Goal: Task Accomplishment & Management: Complete application form

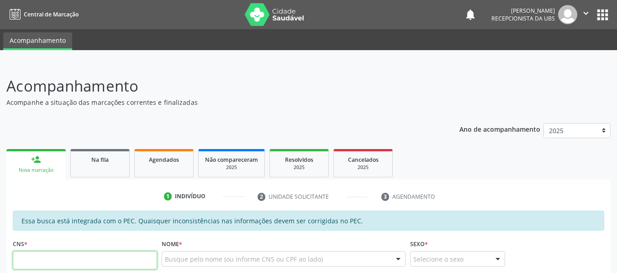
click at [48, 262] on input "text" at bounding box center [85, 261] width 144 height 18
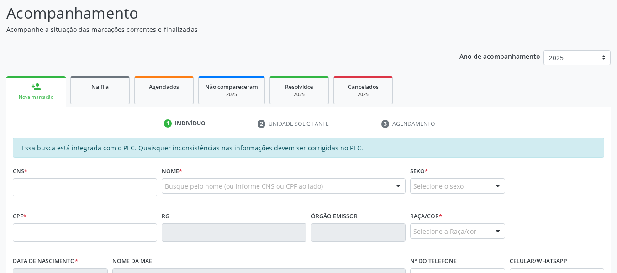
scroll to position [91, 0]
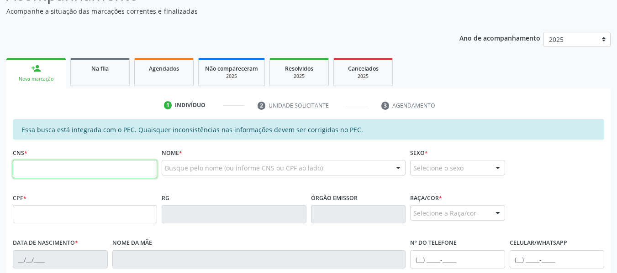
click at [40, 170] on input "text" at bounding box center [85, 169] width 144 height 18
type input "702 3071 0369 3917"
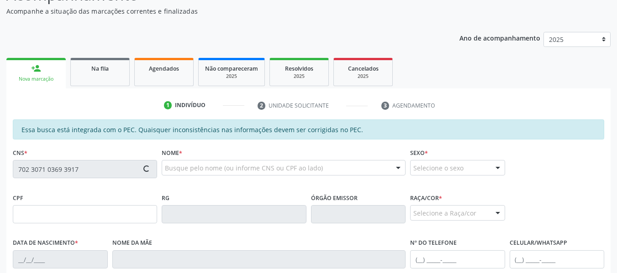
type input "924.885.104-59"
type input "02/11/1973"
type input "Cecília Maria Santos de Souza"
type input "(82) 99322-2078"
type input "S/N"
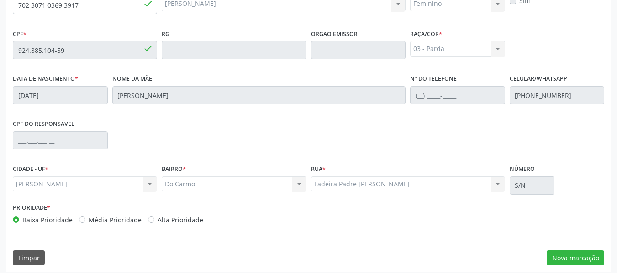
scroll to position [261, 0]
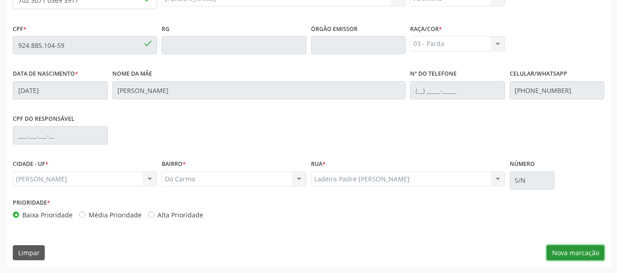
click at [573, 252] on button "Nova marcação" at bounding box center [576, 254] width 58 height 16
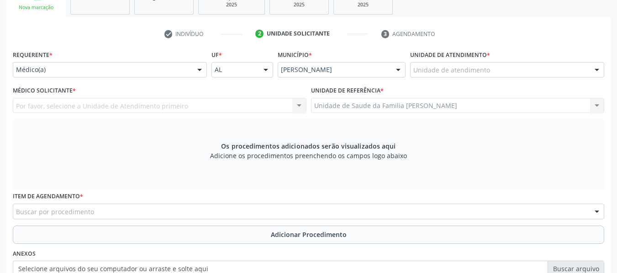
scroll to position [102, 0]
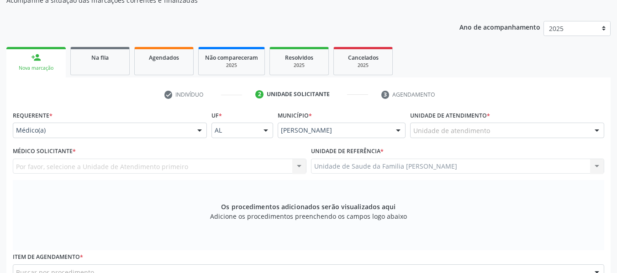
click at [300, 169] on div "Por favor, selecione a Unidade de Atendimento primeiro Nenhum resultado encontr…" at bounding box center [160, 167] width 294 height 16
click at [300, 163] on div "Por favor, selecione a Unidade de Atendimento primeiro Nenhum resultado encontr…" at bounding box center [160, 167] width 294 height 16
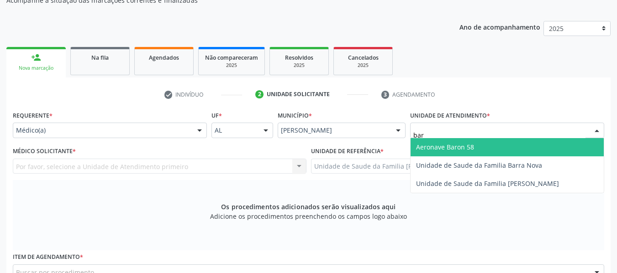
type input "barr"
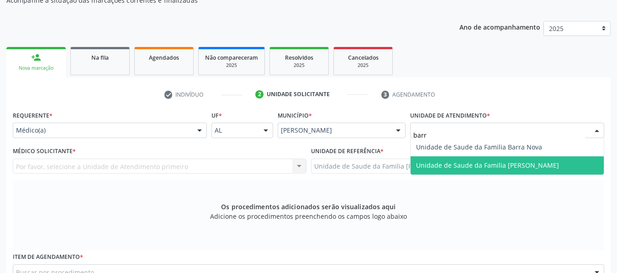
click at [445, 161] on span "Unidade de Saude da Familia [PERSON_NAME]" at bounding box center [487, 165] width 143 height 9
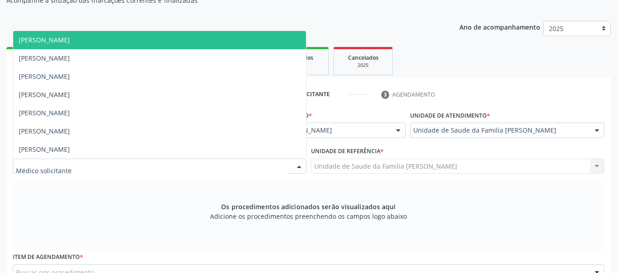
click at [303, 166] on div at bounding box center [299, 167] width 14 height 16
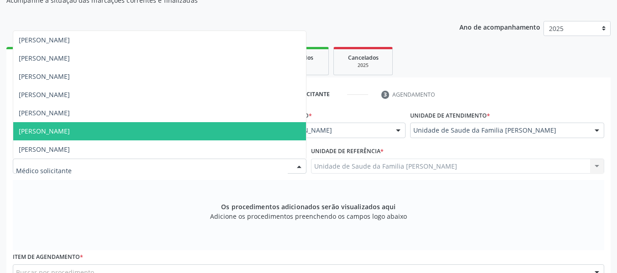
click at [140, 133] on span "Simone Acioli Wanderley" at bounding box center [159, 131] width 293 height 18
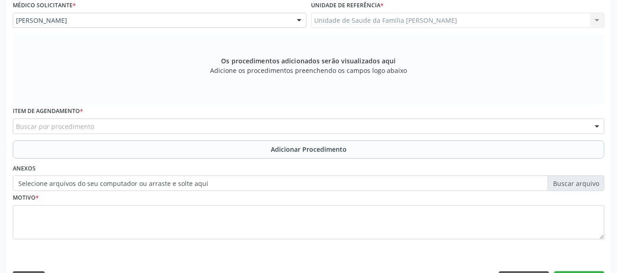
scroll to position [275, 0]
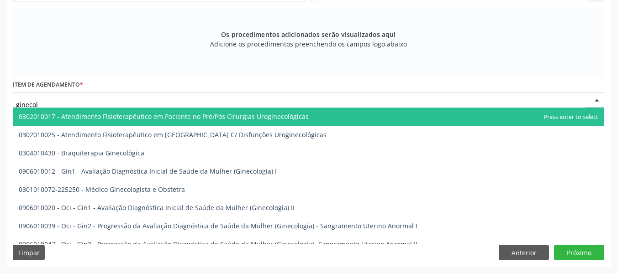
type input "ginecolo"
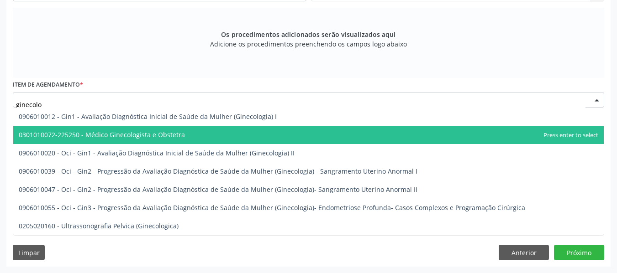
click at [128, 136] on span "0301010072-225250 - Médico Ginecologista e Obstetra" at bounding box center [102, 135] width 166 height 9
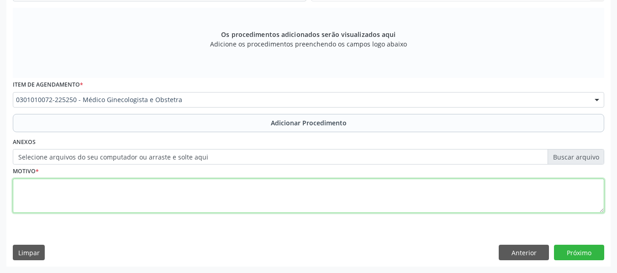
click at [77, 204] on textarea at bounding box center [308, 196] width 591 height 35
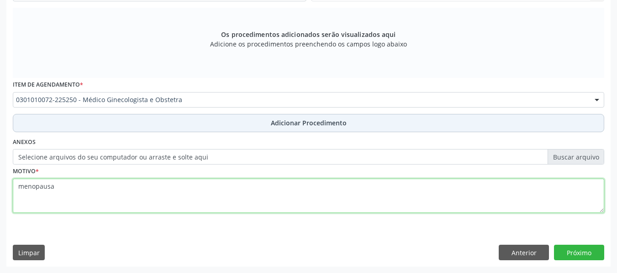
type textarea "menopausa"
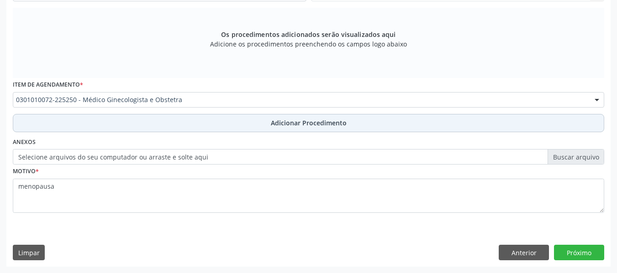
click at [322, 124] on span "Adicionar Procedimento" at bounding box center [309, 123] width 76 height 10
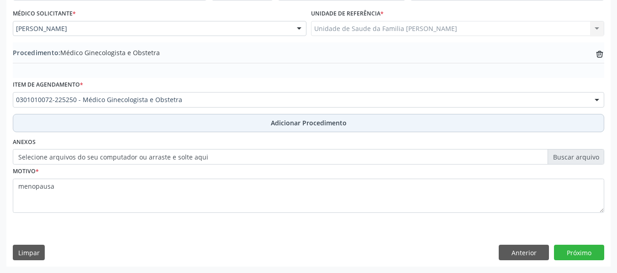
scroll to position [240, 0]
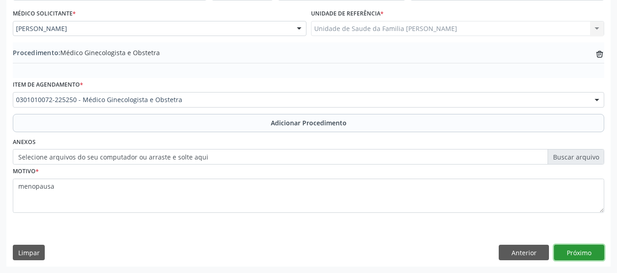
click at [568, 251] on button "Próximo" at bounding box center [579, 253] width 50 height 16
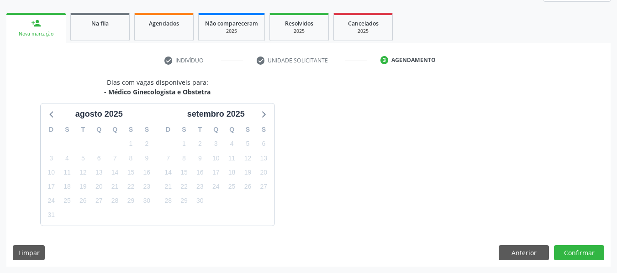
scroll to position [163, 0]
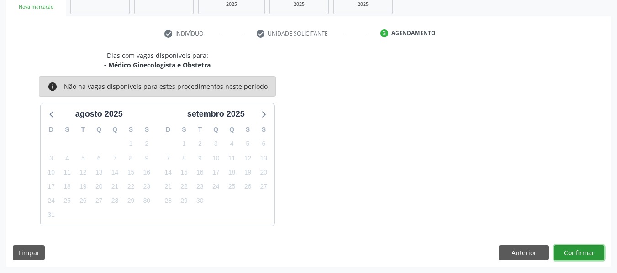
click at [568, 251] on button "Confirmar" at bounding box center [579, 254] width 50 height 16
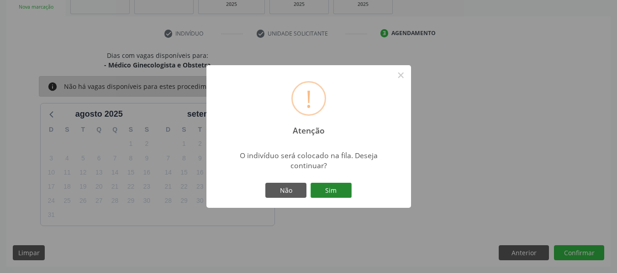
click at [336, 190] on button "Sim" at bounding box center [330, 191] width 41 height 16
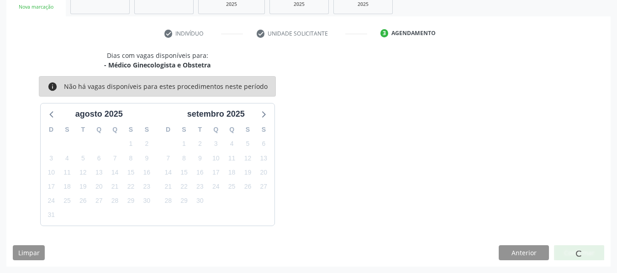
scroll to position [41, 0]
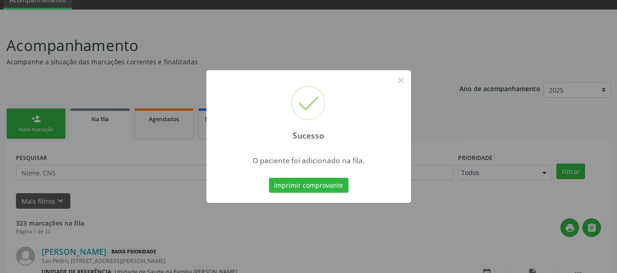
click at [30, 114] on div "Sucesso × O paciente foi adicionado na fila. Imprimir comprovante Cancel" at bounding box center [308, 136] width 617 height 273
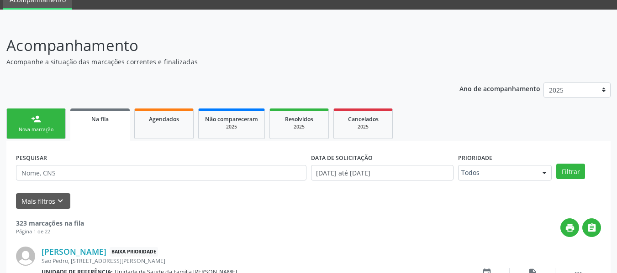
click at [30, 114] on link "person_add Nova marcação" at bounding box center [35, 124] width 59 height 31
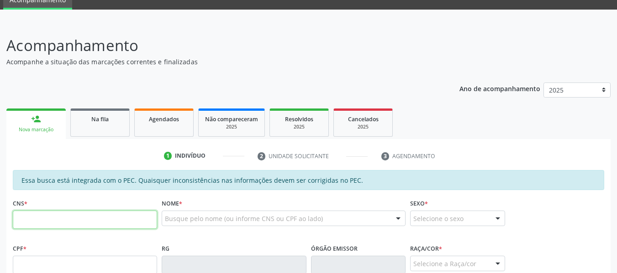
drag, startPoint x: 30, startPoint y: 114, endPoint x: 22, endPoint y: 214, distance: 99.8
click at [22, 214] on input "text" at bounding box center [85, 220] width 144 height 18
type input "709 8000 0049 8395"
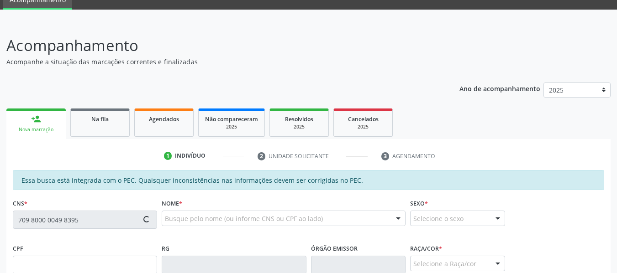
type input "827.183.344-87"
type input "01/08/1972"
type input "Maria Rosalia da Conceicao"
type input "(82) 99174-6324"
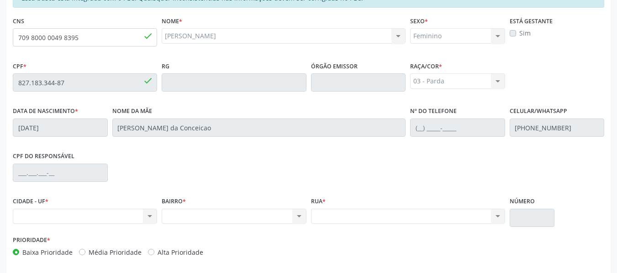
scroll to position [261, 0]
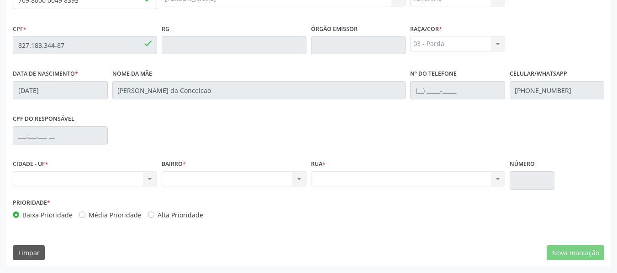
click at [142, 176] on div "Nenhum resultado encontrado para: " " Não há nenhuma opção para ser exibida." at bounding box center [85, 180] width 144 height 16
click at [149, 179] on div "Nenhum resultado encontrado para: " " Não há nenhuma opção para ser exibida." at bounding box center [85, 180] width 144 height 16
click at [152, 177] on div "Nenhum resultado encontrado para: " " Não há nenhuma opção para ser exibida." at bounding box center [85, 180] width 144 height 16
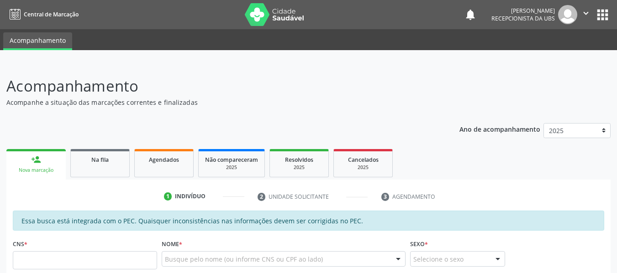
click at [60, 266] on input "text" at bounding box center [85, 261] width 144 height 18
type input "702 8086 1854 6961"
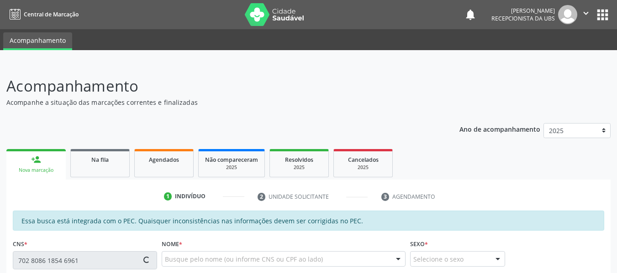
type input "019.411.854-10"
type input "[DATE]"
type input "[PERSON_NAME]"
type input "[PHONE_NUMBER]"
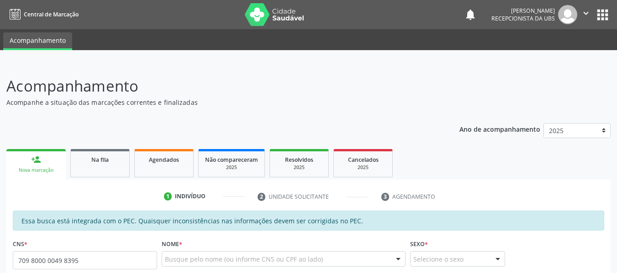
type input "709 8000 0049 8395"
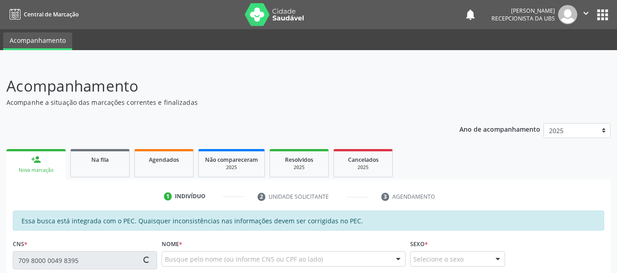
type input "827.183.344-87"
type input "0[DATE]"
type input "[PERSON_NAME] da Conceicao"
type input "[PHONE_NUMBER]"
type input "33"
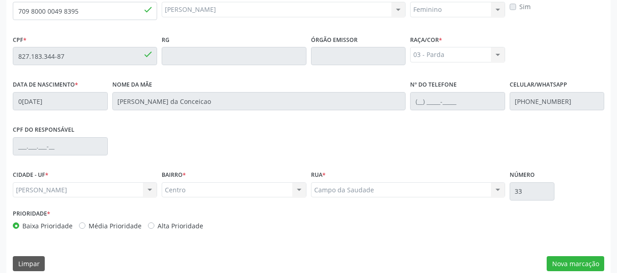
scroll to position [261, 0]
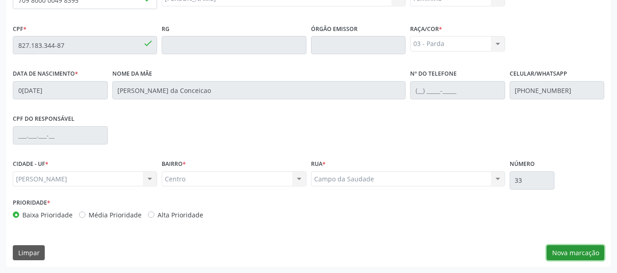
click at [571, 253] on button "Nova marcação" at bounding box center [576, 254] width 58 height 16
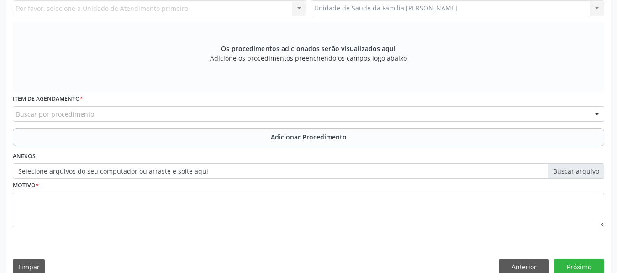
click at [598, 11] on div "Unidade de Saude da Familia Barro Vermelho Unidade de Saude da Familia Barro Ve…" at bounding box center [458, 8] width 294 height 16
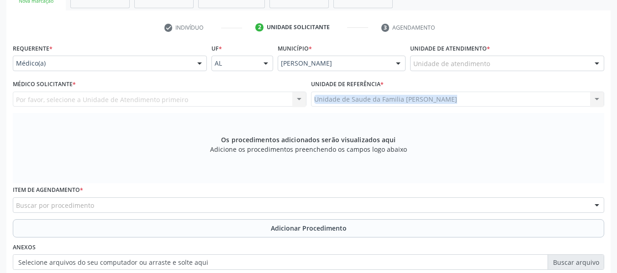
scroll to position [151, 0]
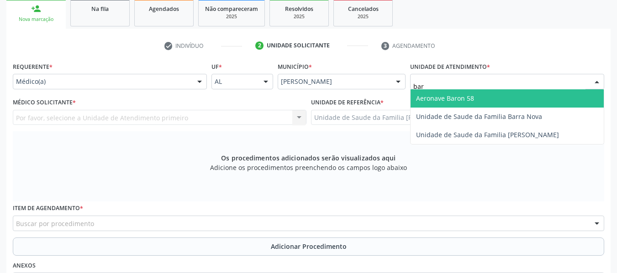
type input "barr"
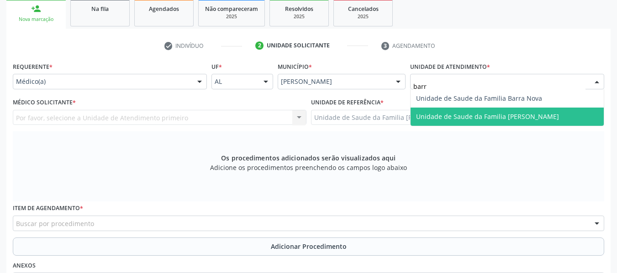
click at [446, 117] on span "Unidade de Saude da Familia [PERSON_NAME]" at bounding box center [487, 116] width 143 height 9
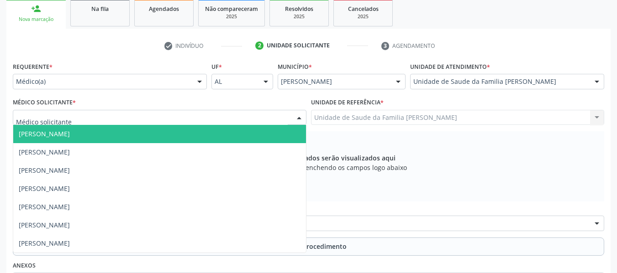
click at [302, 117] on div at bounding box center [299, 118] width 14 height 16
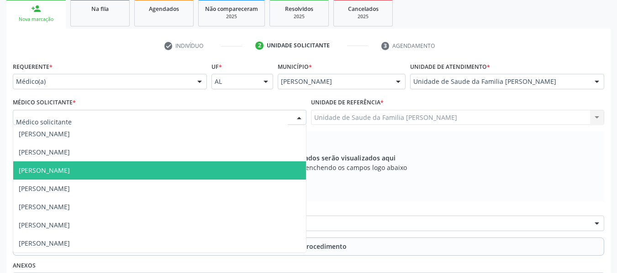
click at [70, 168] on span "Luanne Dantas da Silva Omena" at bounding box center [44, 170] width 51 height 9
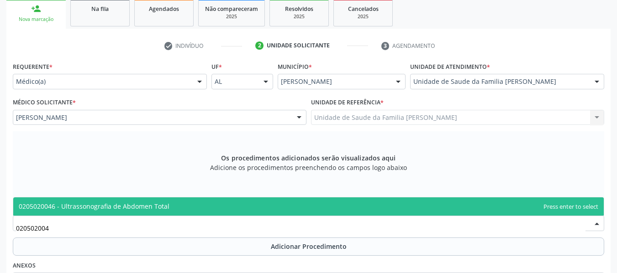
type input "0205020046"
click at [121, 203] on span "0205020046 - Ultrassonografia de Abdomen Total" at bounding box center [94, 206] width 151 height 9
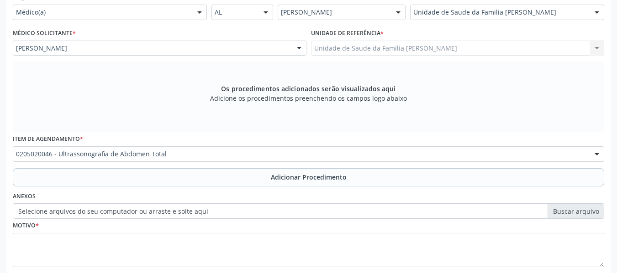
scroll to position [224, 0]
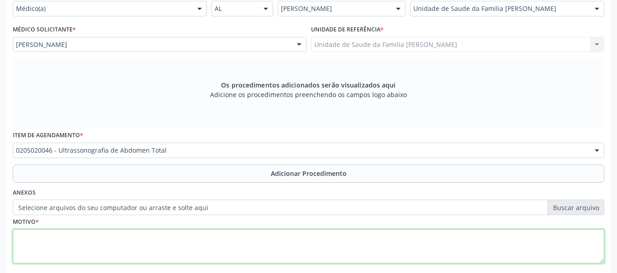
click at [49, 252] on textarea at bounding box center [308, 247] width 591 height 35
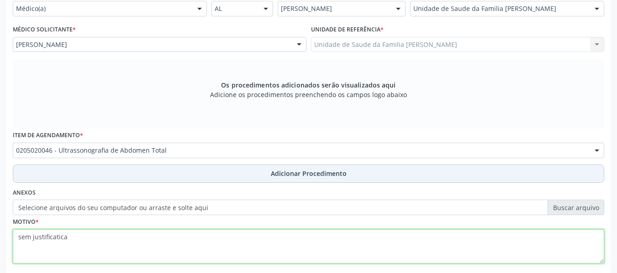
type textarea "sem justificatica"
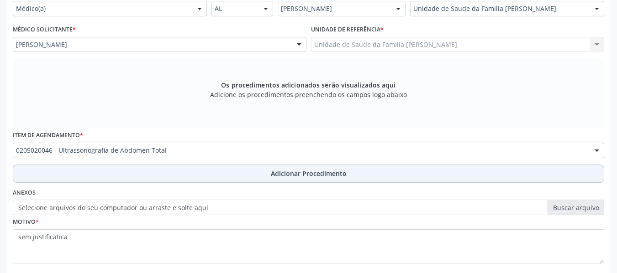
click at [316, 173] on span "Adicionar Procedimento" at bounding box center [309, 174] width 76 height 10
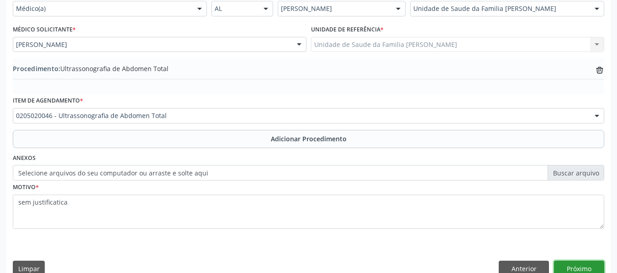
click at [585, 266] on button "Próximo" at bounding box center [579, 269] width 50 height 16
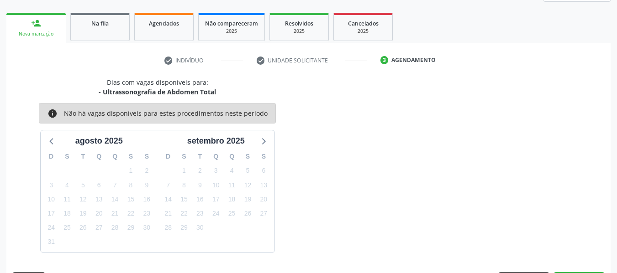
scroll to position [163, 0]
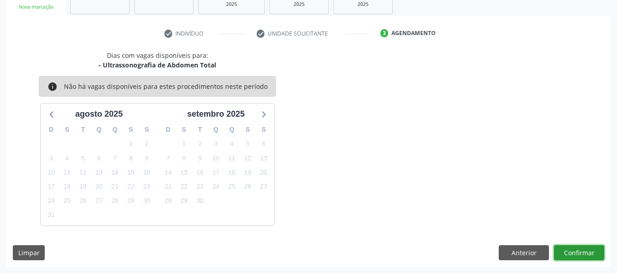
click at [581, 253] on button "Confirmar" at bounding box center [579, 254] width 50 height 16
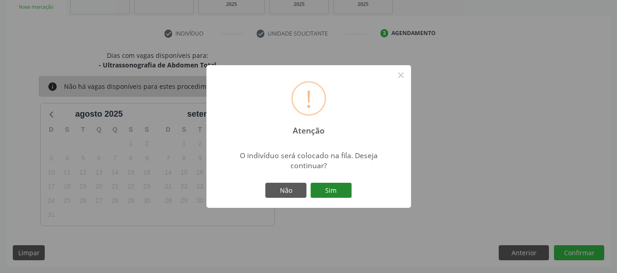
click at [336, 188] on button "Sim" at bounding box center [330, 191] width 41 height 16
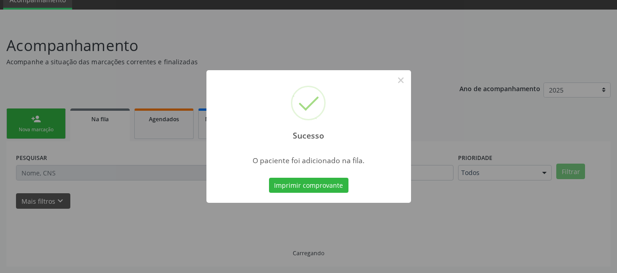
scroll to position [41, 0]
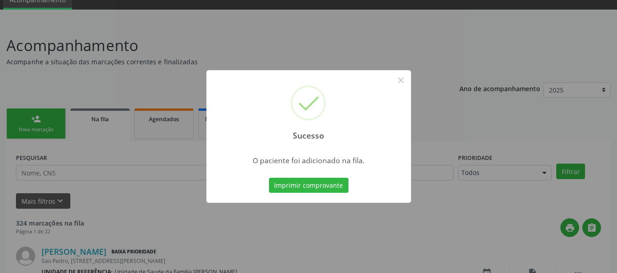
click at [27, 122] on div "Sucesso × O paciente foi adicionado na fila. Imprimir comprovante Cancel" at bounding box center [308, 136] width 617 height 273
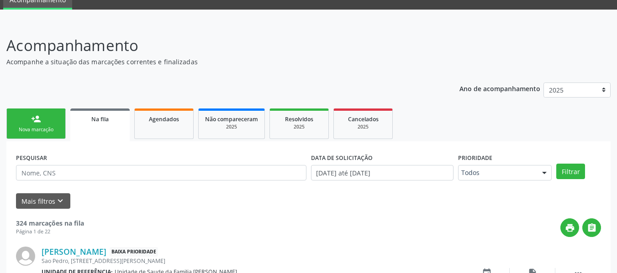
click at [27, 122] on link "person_add Nova marcação" at bounding box center [35, 124] width 59 height 31
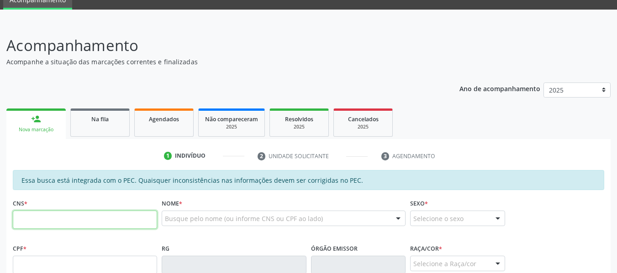
click at [26, 220] on input "text" at bounding box center [85, 220] width 144 height 18
type input "709 8000 0049 8395"
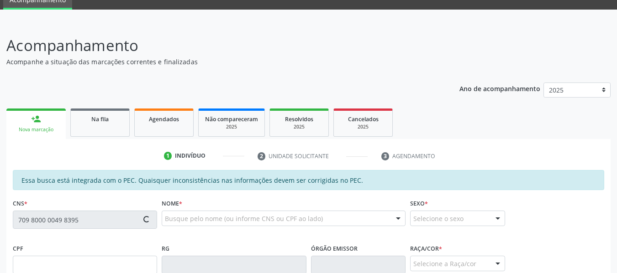
type input "827.183.344-87"
type input "01/08/1972"
type input "Maria Rosalia da Conceicao"
type input "(82) 99174-6324"
type input "33"
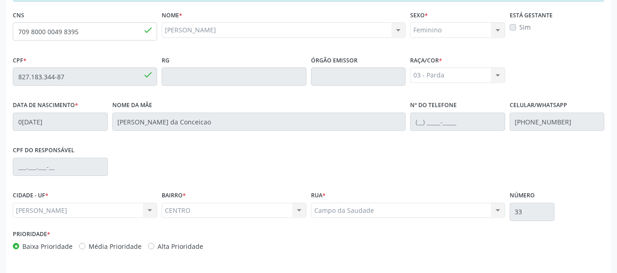
scroll to position [261, 0]
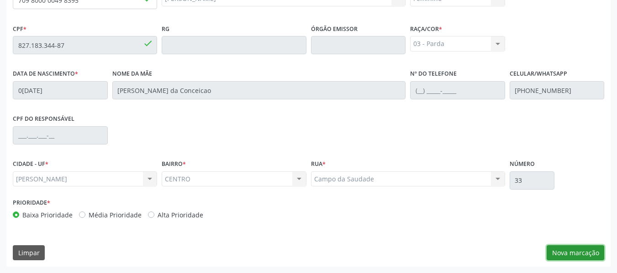
click at [584, 252] on button "Nova marcação" at bounding box center [576, 254] width 58 height 16
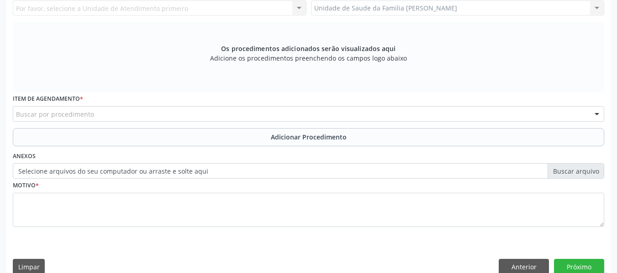
click at [593, 10] on div "Unidade de Saude da Familia Barro Vermelho Unidade de Saude da Familia Barro Ve…" at bounding box center [458, 8] width 294 height 16
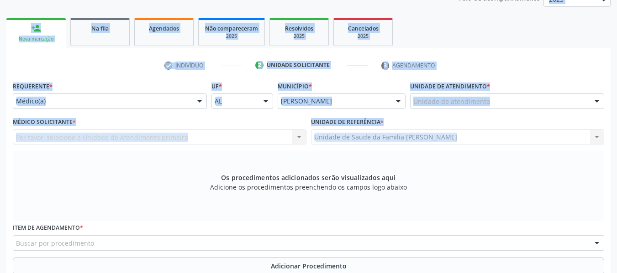
scroll to position [122, 0]
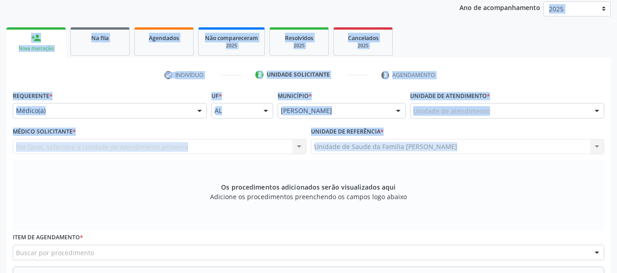
drag, startPoint x: 593, startPoint y: 10, endPoint x: 558, endPoint y: 67, distance: 67.4
click at [558, 67] on div "check Indivíduo 2 Unidade solicitante 3 Agendamento Essa busca está integrada c…" at bounding box center [308, 239] width 604 height 362
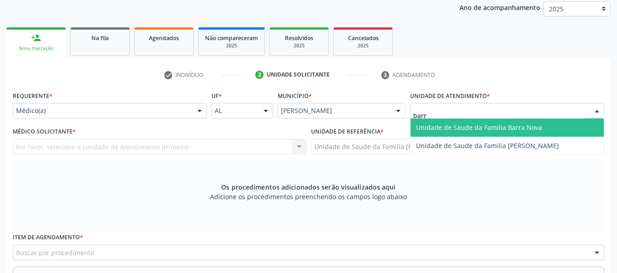
type input "barro"
click at [445, 127] on span "Unidade de Saude da Familia [PERSON_NAME]" at bounding box center [487, 127] width 143 height 9
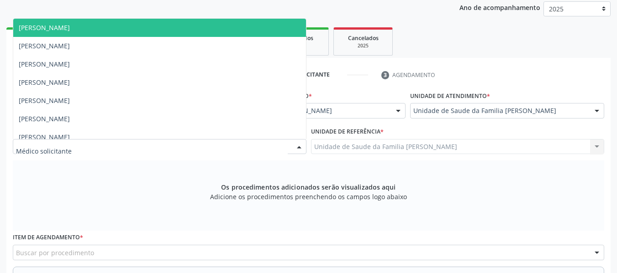
click at [296, 147] on div at bounding box center [299, 148] width 14 height 16
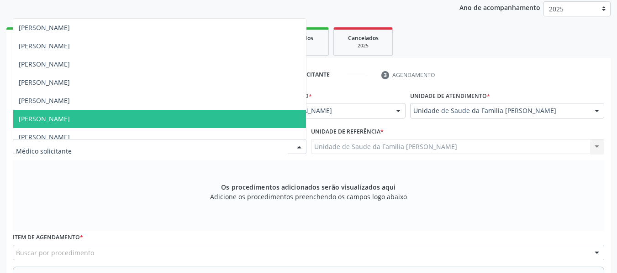
click at [100, 117] on span "Simone Acioli Wanderley" at bounding box center [159, 119] width 293 height 18
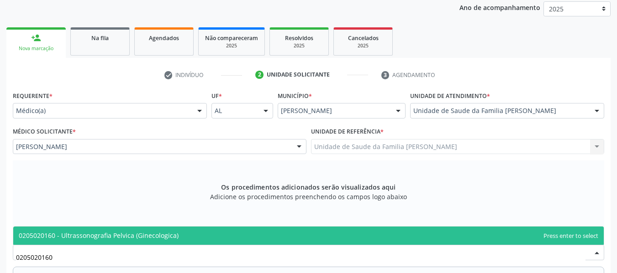
click at [112, 237] on span "0205020160 - Ultrassonografia Pelvica (Ginecologica)" at bounding box center [99, 235] width 160 height 9
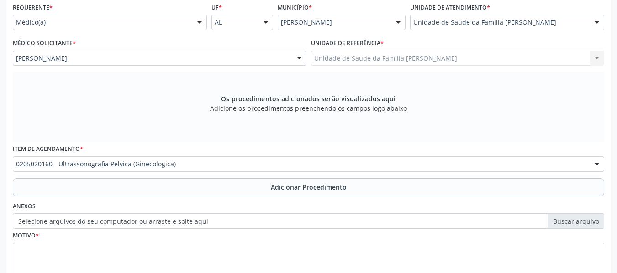
scroll to position [213, 0]
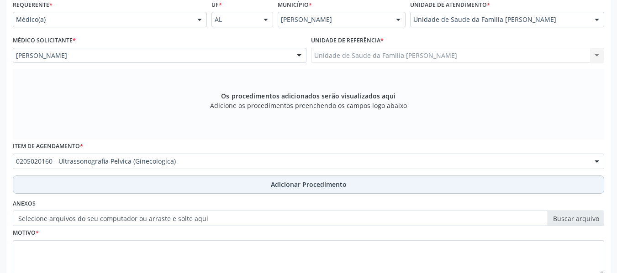
click at [307, 186] on span "Adicionar Procedimento" at bounding box center [309, 185] width 76 height 10
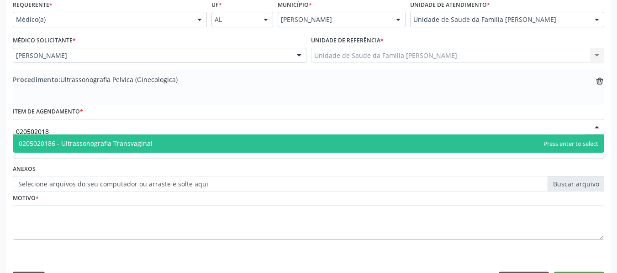
type input "0205020186"
click at [67, 140] on span "0205020186 - Ultrassonografia Transvaginal" at bounding box center [86, 143] width 134 height 9
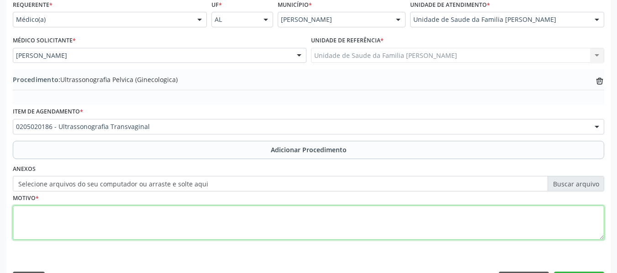
click at [79, 217] on textarea at bounding box center [308, 223] width 591 height 35
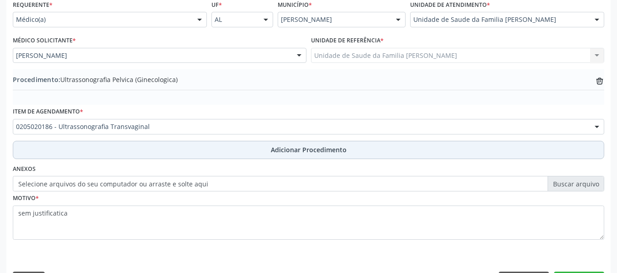
click at [308, 150] on span "Adicionar Procedimento" at bounding box center [309, 150] width 76 height 10
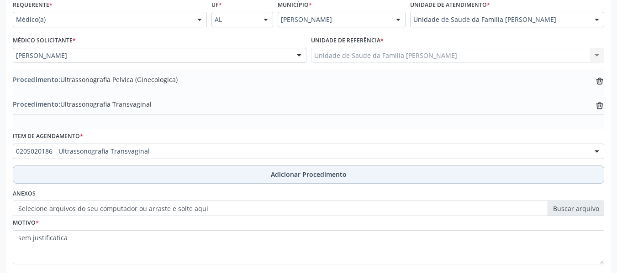
click at [304, 174] on span "Adicionar Procedimento" at bounding box center [309, 175] width 76 height 10
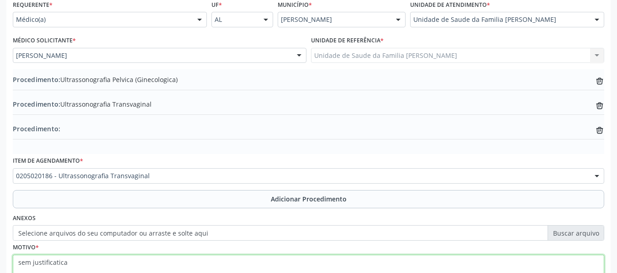
click at [65, 262] on textarea "sem justificatica" at bounding box center [308, 272] width 591 height 35
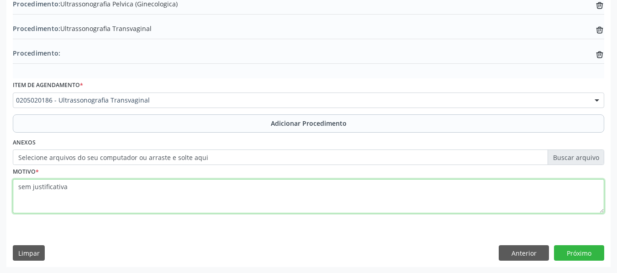
scroll to position [289, 0]
type textarea "sem justificativa"
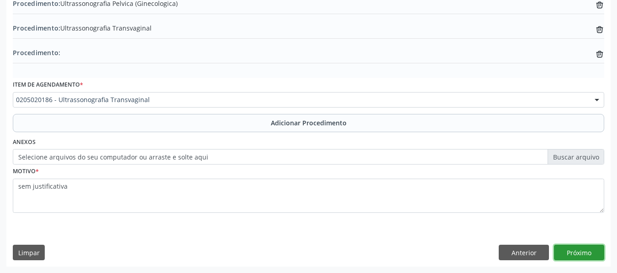
click at [574, 253] on button "Próximo" at bounding box center [579, 253] width 50 height 16
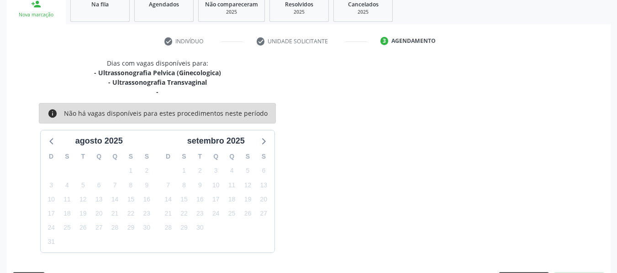
scroll to position [183, 0]
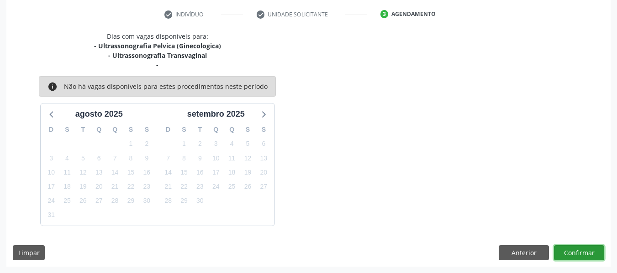
click at [574, 253] on button "Confirmar" at bounding box center [579, 254] width 50 height 16
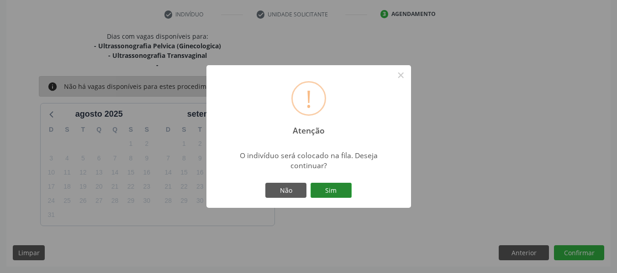
click at [336, 191] on button "Sim" at bounding box center [330, 191] width 41 height 16
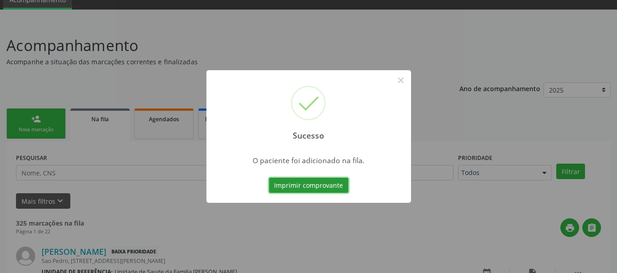
scroll to position [0, 0]
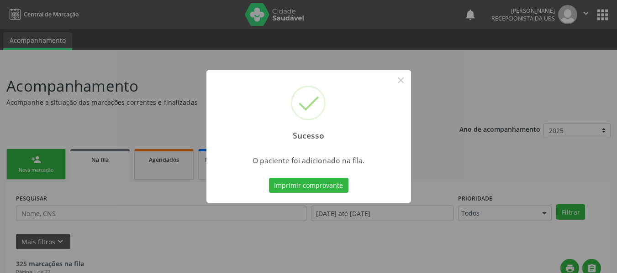
click at [21, 160] on div "Sucesso × O paciente foi adicionado na fila. Imprimir comprovante Cancel" at bounding box center [308, 136] width 617 height 273
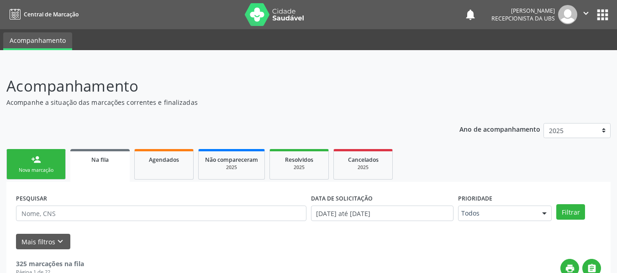
click at [21, 160] on link "person_add Nova marcação" at bounding box center [35, 164] width 59 height 31
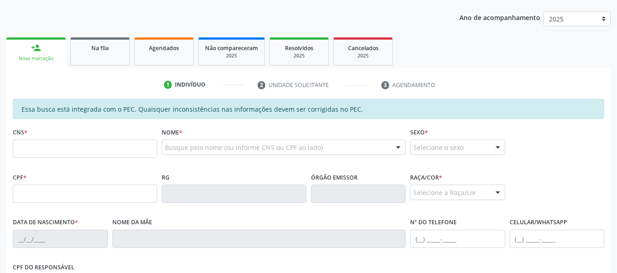
scroll to position [128, 0]
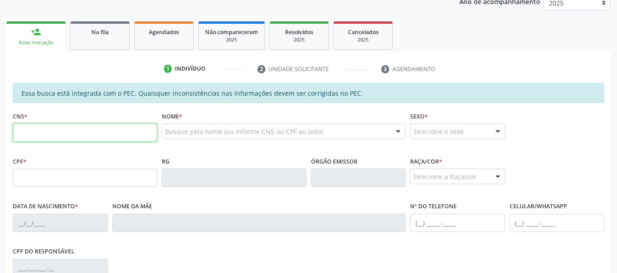
click at [70, 132] on input "text" at bounding box center [85, 133] width 144 height 18
type input "702 5003 1870 9232"
type input "107.369.924-21"
type input "07/06/1992"
type input "Luciene dos Santos Menezes"
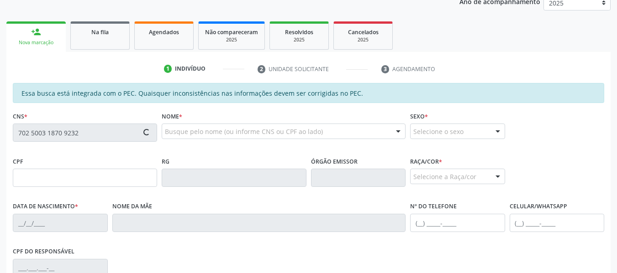
type input "(82) 99360-6072"
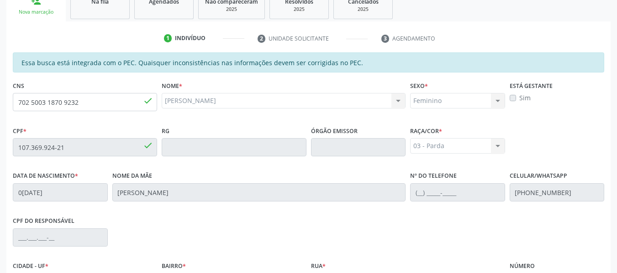
scroll to position [110, 0]
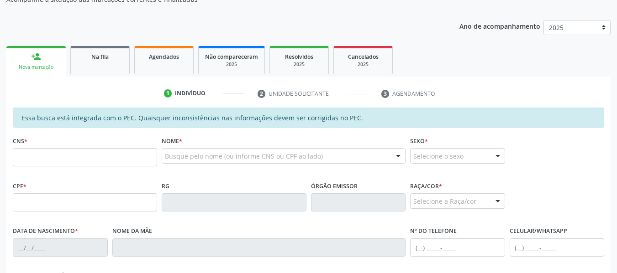
scroll to position [128, 0]
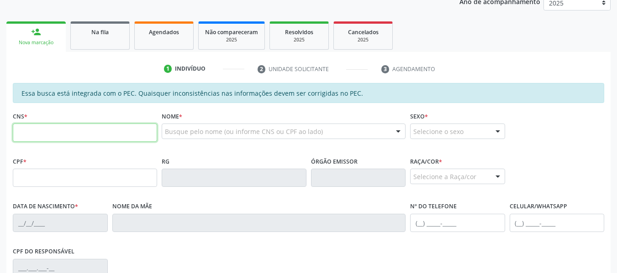
click at [41, 133] on input "text" at bounding box center [85, 133] width 144 height 18
type input "706 2020 7195 1966"
type input "183.849.384-07"
type input "28/12/2022"
type input "Rose Heloise da Silva Cerqueira"
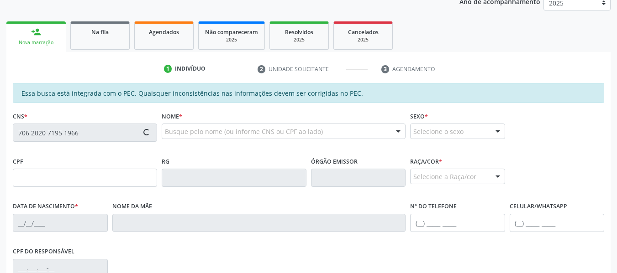
type input "(82) 99415-6050"
type input "13"
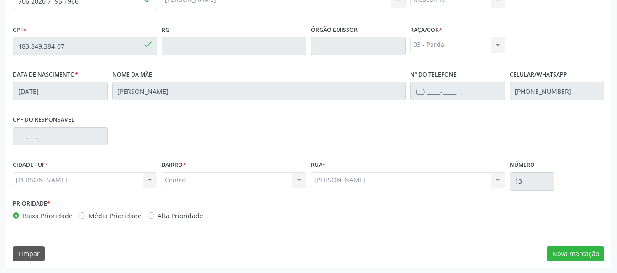
scroll to position [261, 0]
click at [576, 252] on button "Nova marcação" at bounding box center [576, 254] width 58 height 16
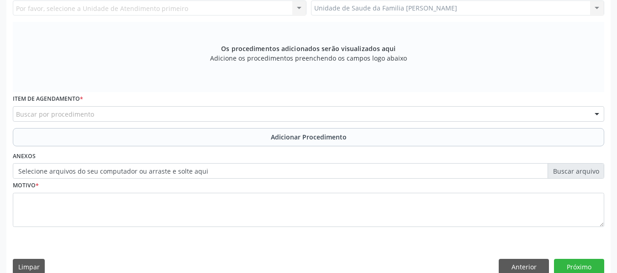
click at [599, 9] on div "Unidade de Saude da Familia Barro Vermelho Unidade de Saude da Familia Barro Ve…" at bounding box center [458, 8] width 294 height 16
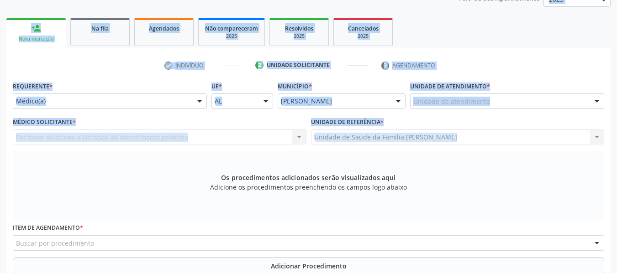
scroll to position [121, 0]
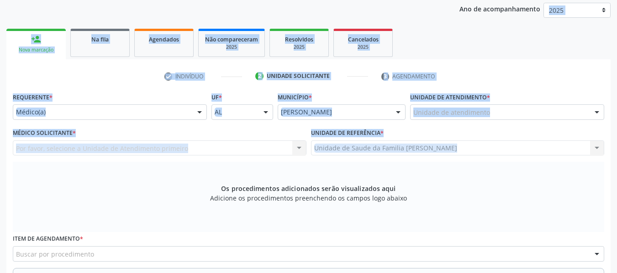
drag, startPoint x: 599, startPoint y: 9, endPoint x: 513, endPoint y: 115, distance: 136.9
click at [513, 115] on div "Requerente * Médico(a) Médico(a) Enfermeiro(a) Paciente Nenhum resultado encont…" at bounding box center [308, 235] width 591 height 290
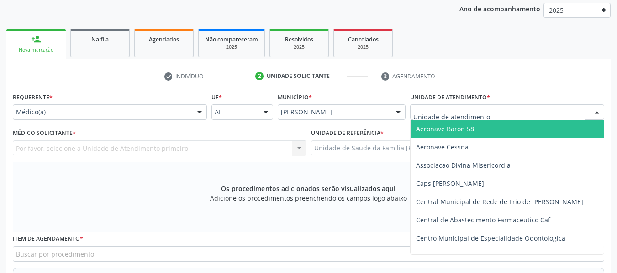
click at [513, 115] on div at bounding box center [507, 113] width 194 height 16
drag, startPoint x: 513, startPoint y: 115, endPoint x: 477, endPoint y: 100, distance: 38.7
click at [477, 100] on div "Unidade de atendimento * Aeronave Baron 58 Aeronave Cessna Associacao Divina Mi…" at bounding box center [507, 104] width 194 height 29
click at [433, 113] on input "text" at bounding box center [499, 117] width 172 height 18
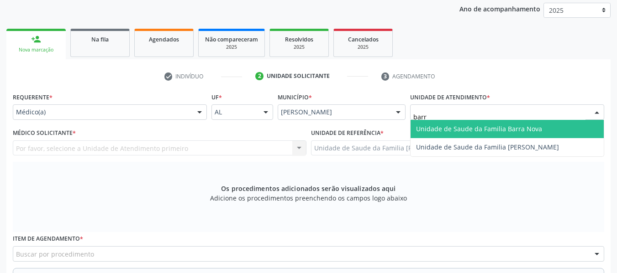
type input "barro"
click at [433, 127] on span "Unidade de Saude da Familia [PERSON_NAME]" at bounding box center [487, 129] width 143 height 9
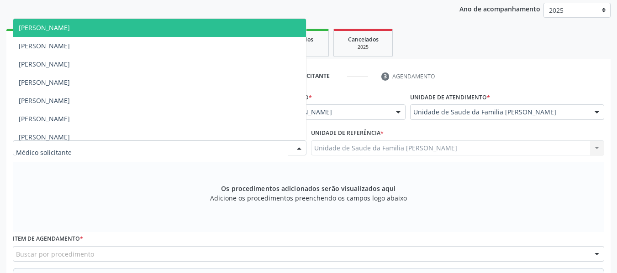
click at [300, 147] on div at bounding box center [299, 149] width 14 height 16
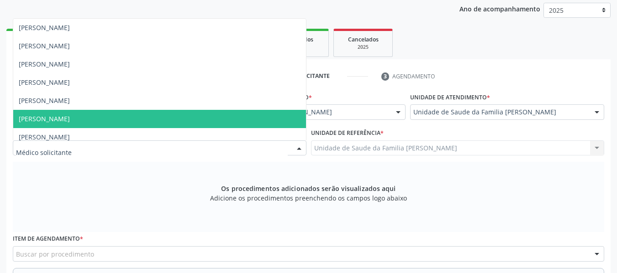
click at [108, 118] on span "Simone Acioli Wanderley" at bounding box center [159, 119] width 293 height 18
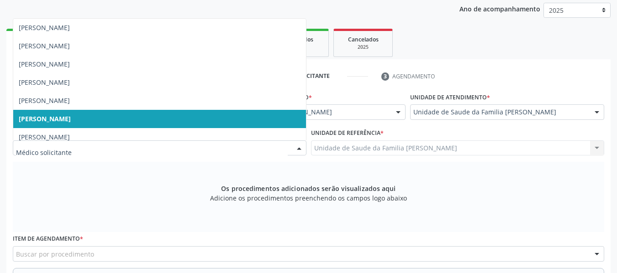
click at [302, 145] on div at bounding box center [299, 149] width 14 height 16
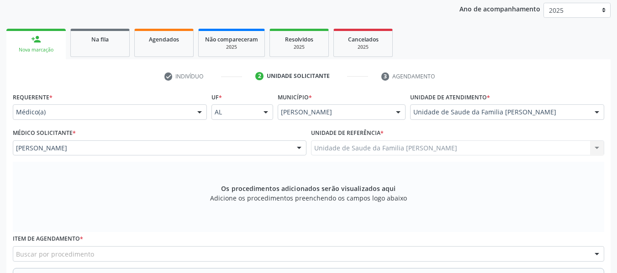
click at [47, 189] on div "Os procedimentos adicionados serão visualizados aqui Adicione os procedimentos …" at bounding box center [308, 197] width 591 height 70
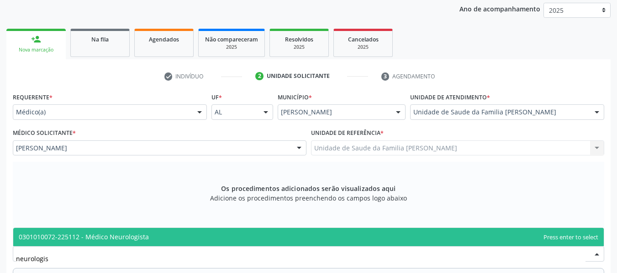
type input "neurologist"
click at [90, 237] on span "0301010072-225112 - Médico Neurologista" at bounding box center [84, 237] width 130 height 9
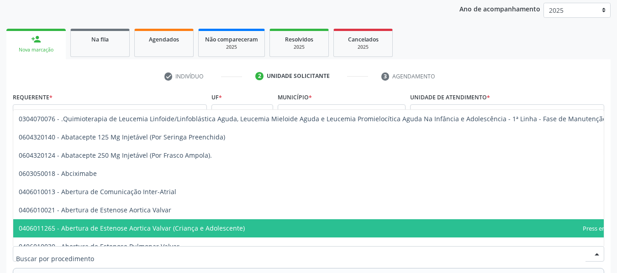
click at [598, 255] on div at bounding box center [597, 255] width 14 height 16
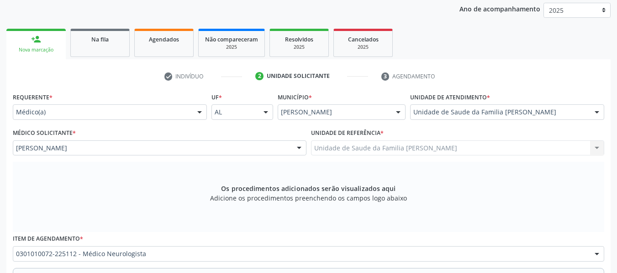
click at [598, 255] on div at bounding box center [597, 255] width 14 height 16
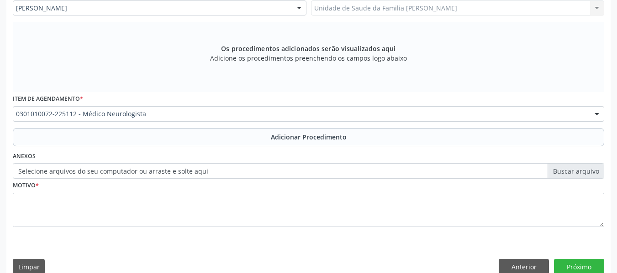
scroll to position [273, 0]
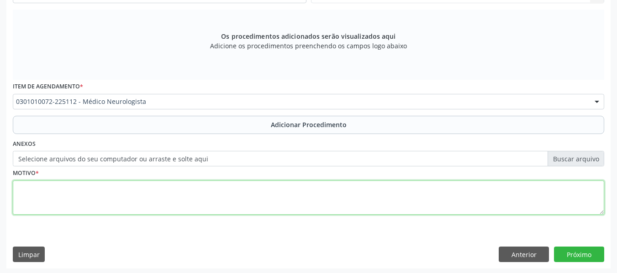
click at [59, 196] on textarea at bounding box center [308, 198] width 591 height 35
click at [21, 189] on textarea "neuropediatra/ hiperatividade" at bounding box center [308, 198] width 591 height 35
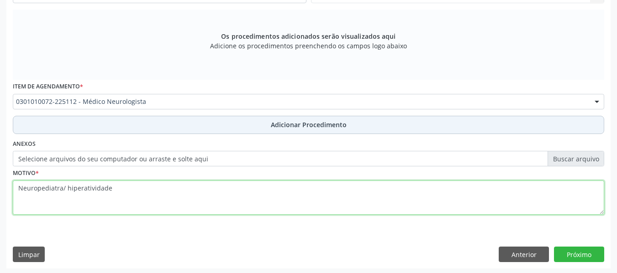
type textarea "Neuropediatra/ hiperatividade"
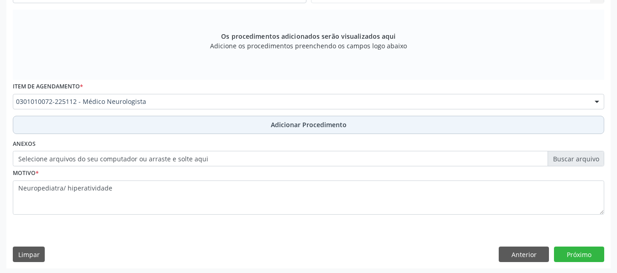
click at [302, 125] on span "Adicionar Procedimento" at bounding box center [309, 125] width 76 height 10
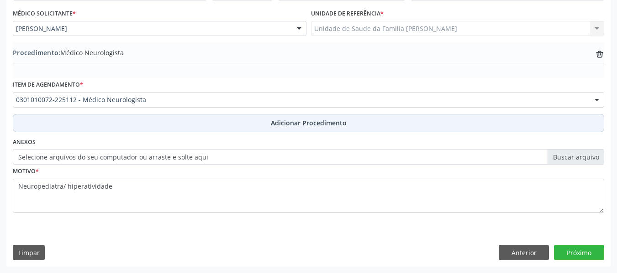
scroll to position [240, 0]
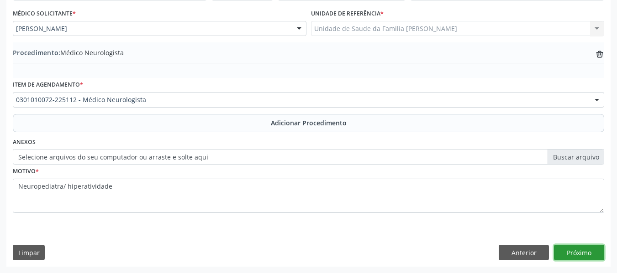
click at [580, 250] on button "Próximo" at bounding box center [579, 253] width 50 height 16
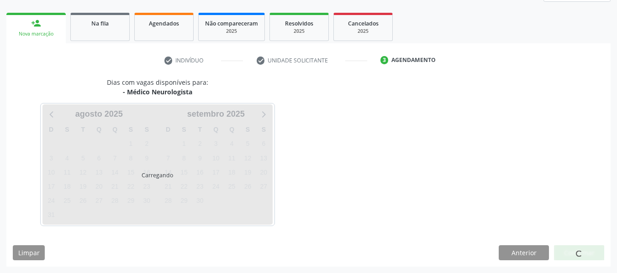
scroll to position [163, 0]
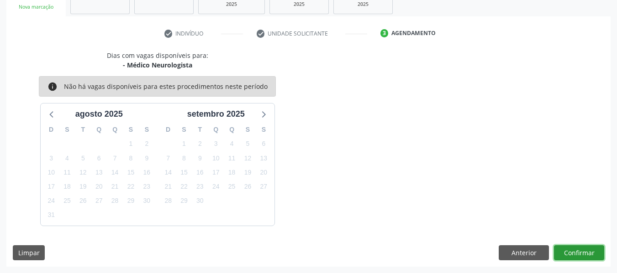
click at [580, 250] on button "Confirmar" at bounding box center [579, 254] width 50 height 16
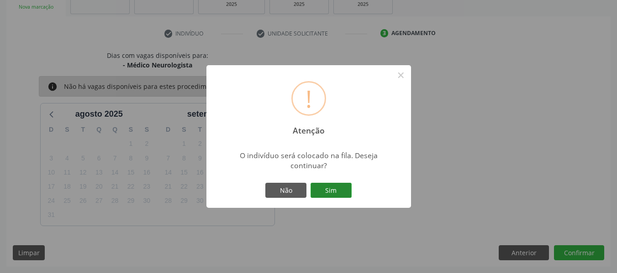
click at [328, 190] on button "Sim" at bounding box center [330, 191] width 41 height 16
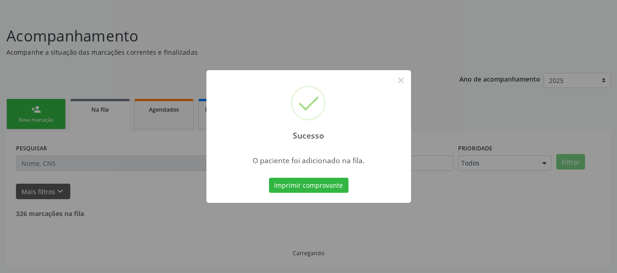
scroll to position [41, 0]
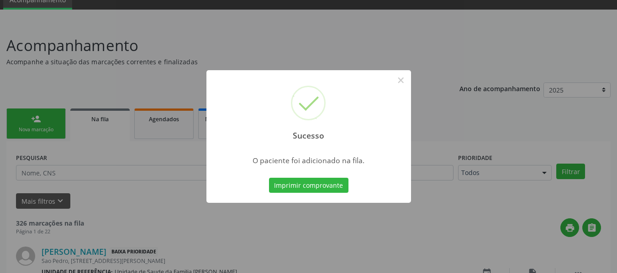
click at [26, 118] on div "Sucesso × O paciente foi adicionado na fila. Imprimir comprovante Cancel" at bounding box center [308, 136] width 617 height 273
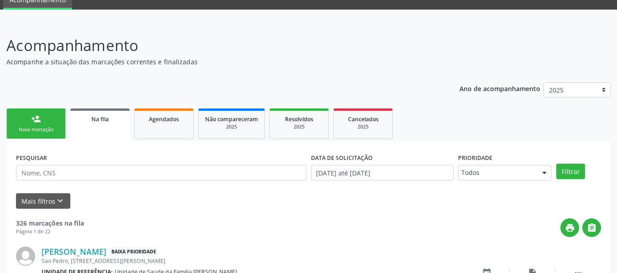
click at [23, 118] on link "person_add Nova marcação" at bounding box center [35, 124] width 59 height 31
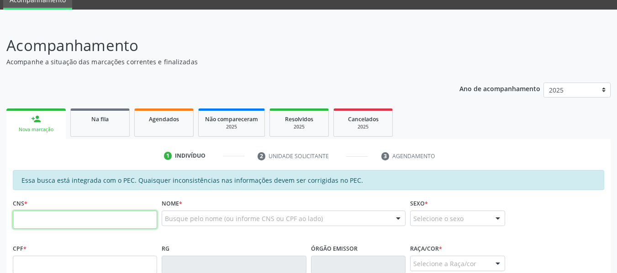
click at [32, 221] on input "text" at bounding box center [85, 220] width 144 height 18
type input "700 4031 4648 8850"
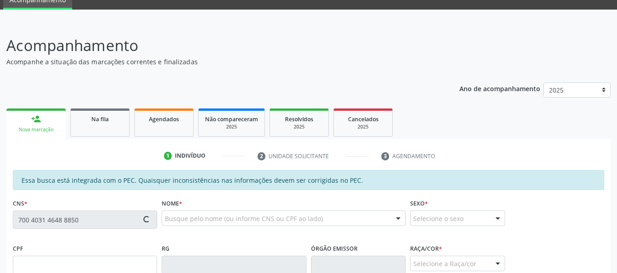
type input "06/01/1983"
type input "Jacira Silva Souza"
type input "(82) 9151-5018"
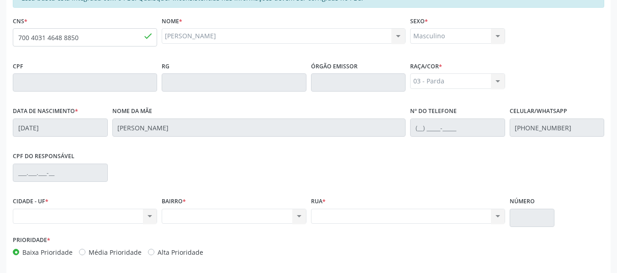
scroll to position [261, 0]
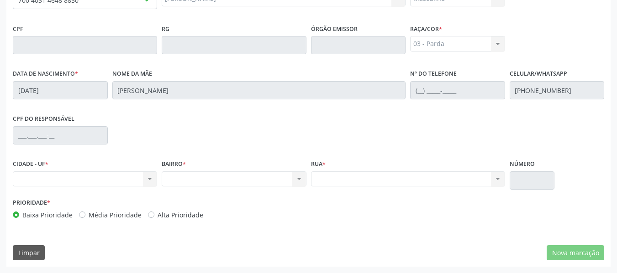
click at [122, 183] on div "Nenhum resultado encontrado para: " " Não há nenhuma opção para ser exibida." at bounding box center [85, 180] width 144 height 16
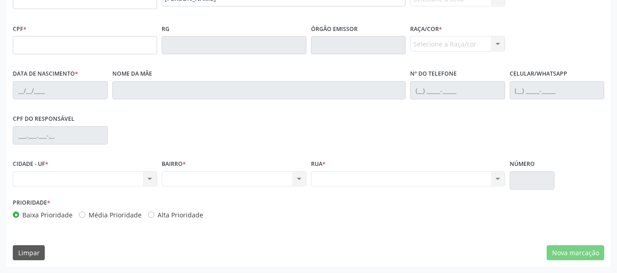
scroll to position [0, 0]
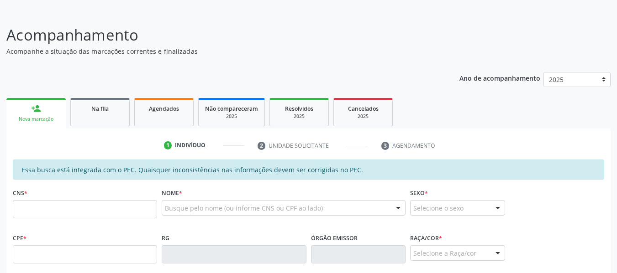
scroll to position [55, 0]
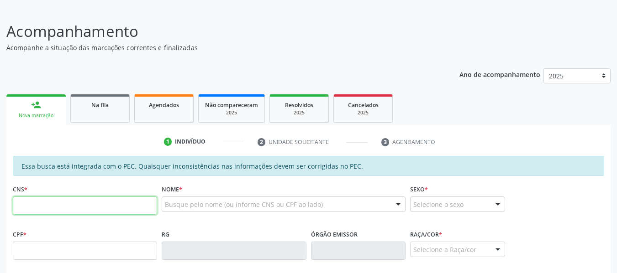
click at [85, 206] on input "text" at bounding box center [85, 206] width 144 height 18
type input "700 4031 4648 8850"
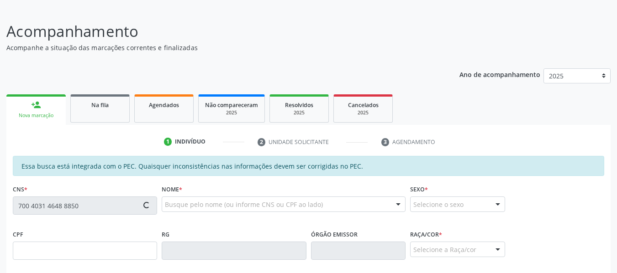
type input "06/01/1983"
type input "Jacira Silva Souza"
type input "(82) 9151-5018"
type input "47"
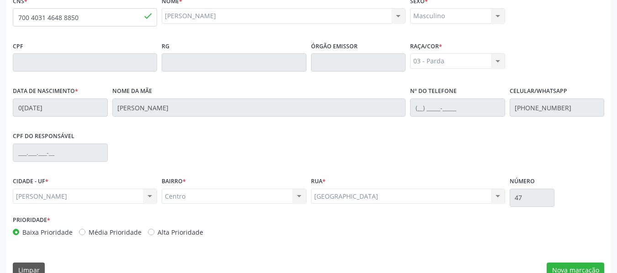
scroll to position [261, 0]
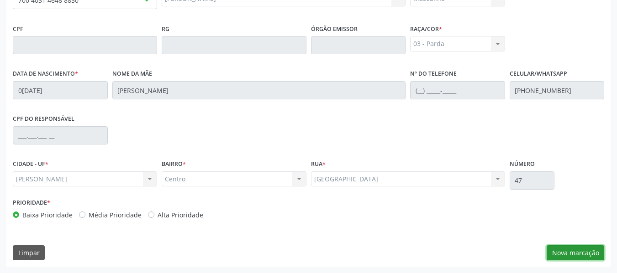
click at [577, 254] on button "Nova marcação" at bounding box center [576, 254] width 58 height 16
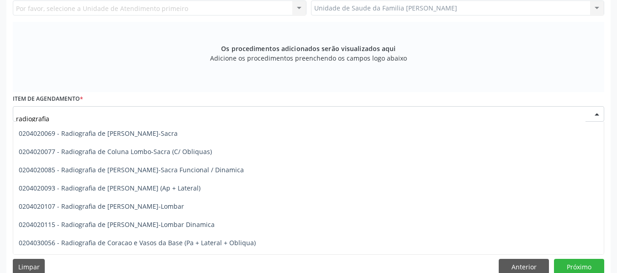
scroll to position [524, 0]
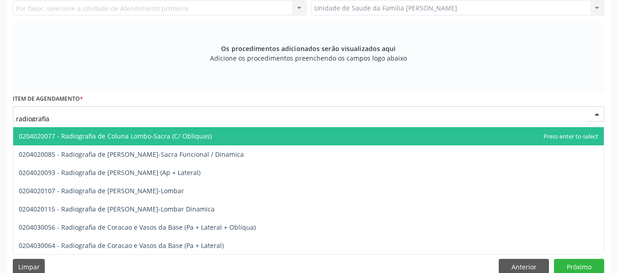
click at [56, 120] on input "radiografia" at bounding box center [300, 119] width 569 height 18
type input "r"
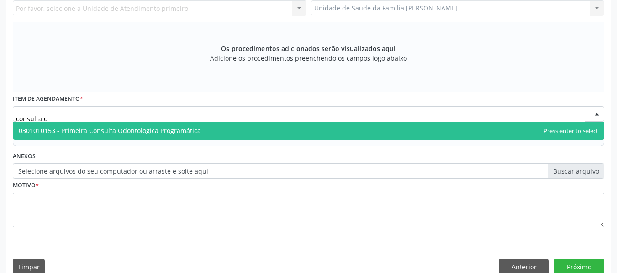
scroll to position [0, 0]
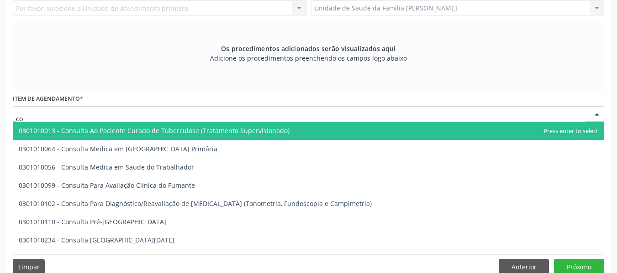
type input "c"
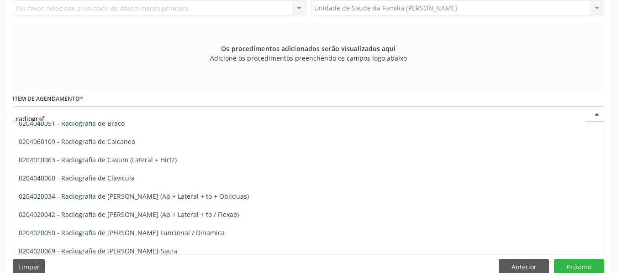
scroll to position [408, 0]
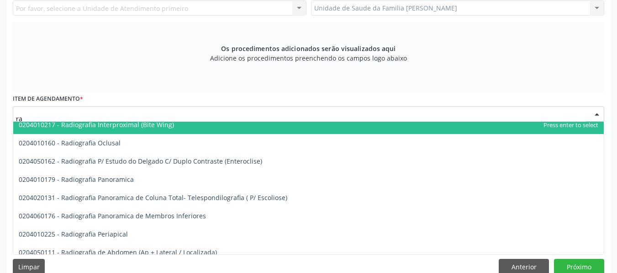
type input "r"
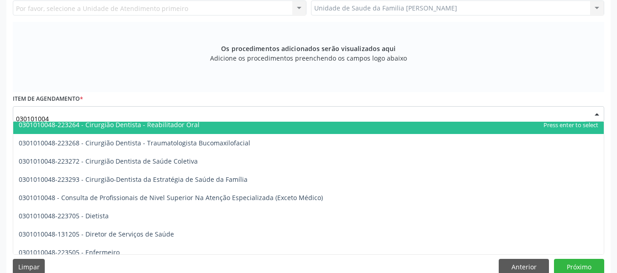
type input "0301010048"
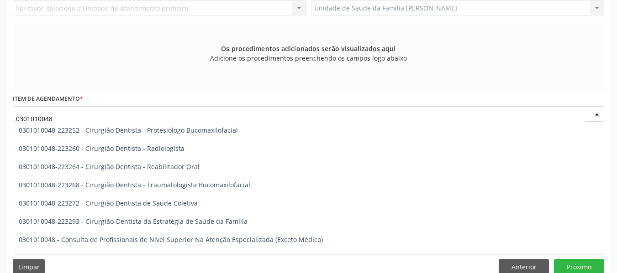
scroll to position [359, 0]
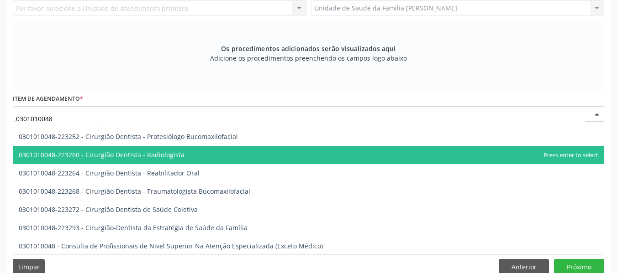
click at [174, 153] on span "0301010048-223260 - Cirurgião Dentista - Radiologista" at bounding box center [102, 155] width 166 height 9
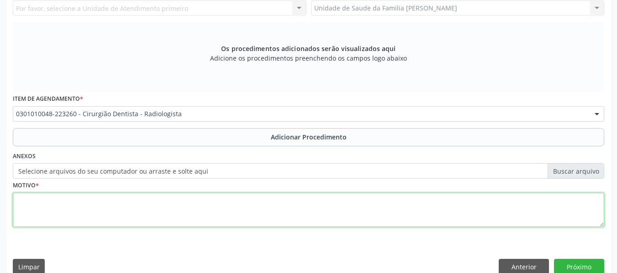
click at [74, 206] on textarea at bounding box center [308, 210] width 591 height 35
type textarea "r"
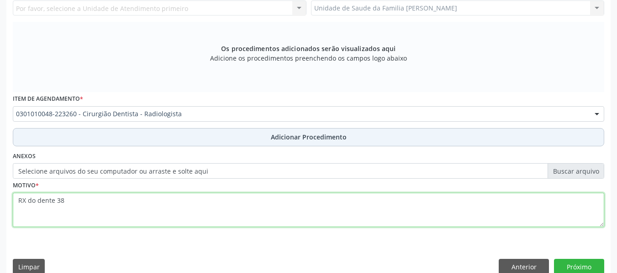
type textarea "RX do dente 38"
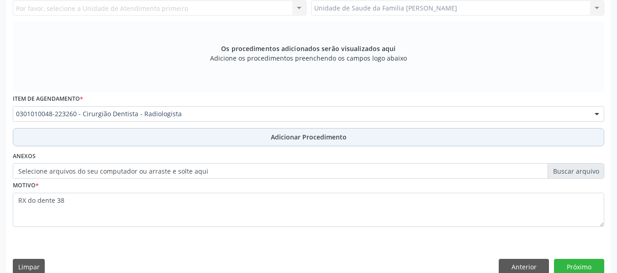
click at [324, 132] on span "Adicionar Procedimento" at bounding box center [309, 137] width 76 height 10
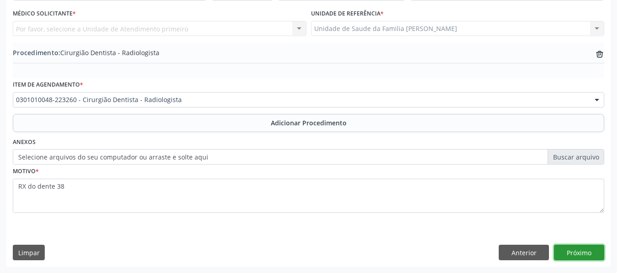
drag, startPoint x: 577, startPoint y: 252, endPoint x: 595, endPoint y: 251, distance: 18.8
click at [595, 251] on button "Próximo" at bounding box center [579, 253] width 50 height 16
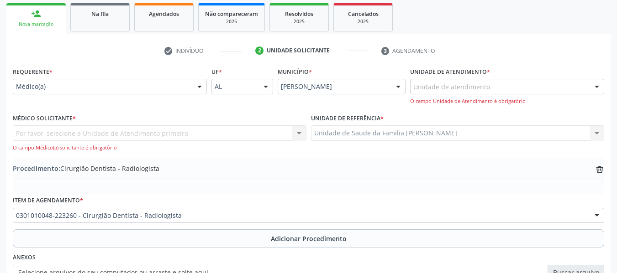
scroll to position [134, 0]
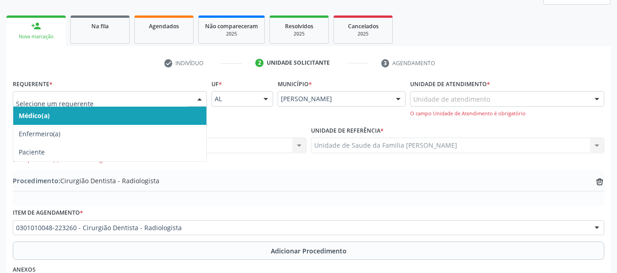
click at [201, 99] on div at bounding box center [200, 100] width 14 height 16
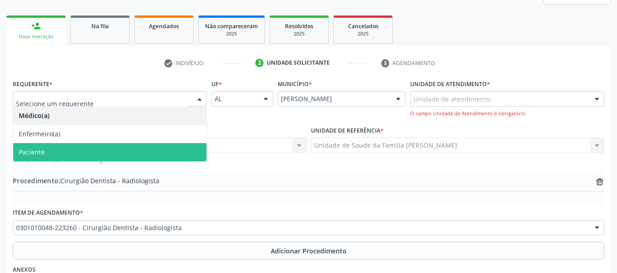
click at [27, 153] on span "Paciente" at bounding box center [32, 152] width 26 height 9
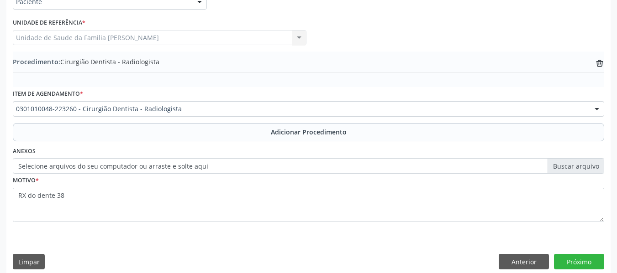
scroll to position [240, 0]
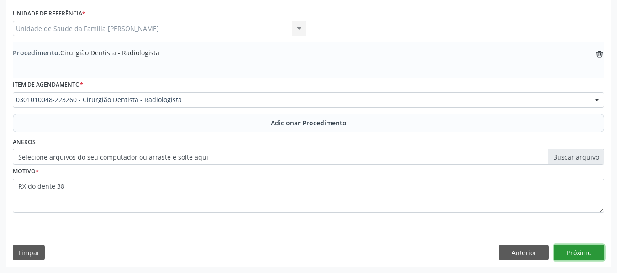
click at [589, 251] on button "Próximo" at bounding box center [579, 253] width 50 height 16
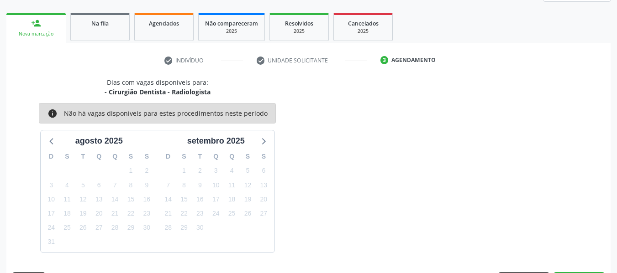
scroll to position [163, 0]
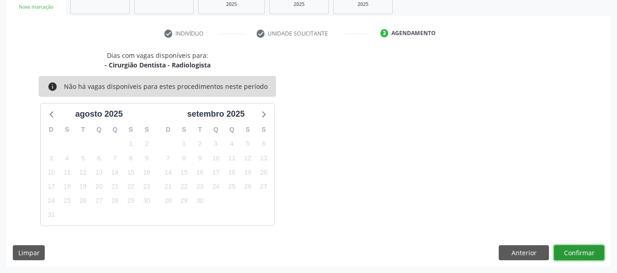
click at [589, 251] on button "Confirmar" at bounding box center [579, 254] width 50 height 16
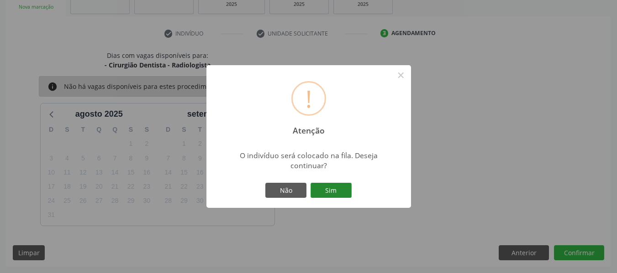
click at [332, 187] on button "Sim" at bounding box center [330, 191] width 41 height 16
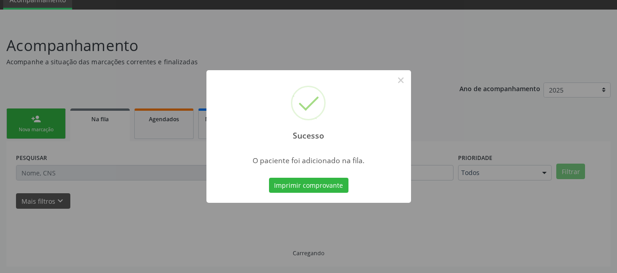
scroll to position [41, 0]
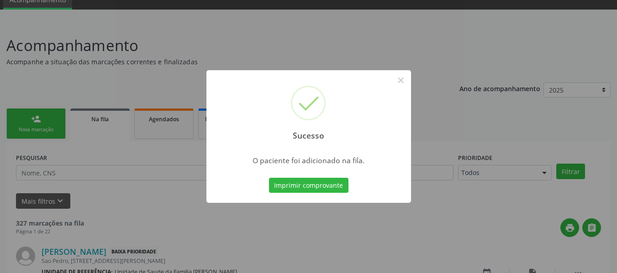
click at [37, 120] on div "Sucesso × O paciente foi adicionado na fila. Imprimir comprovante Cancel" at bounding box center [308, 136] width 617 height 273
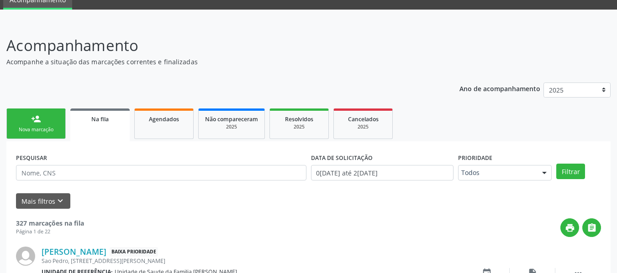
click at [26, 118] on link "person_add Nova marcação" at bounding box center [35, 124] width 59 height 31
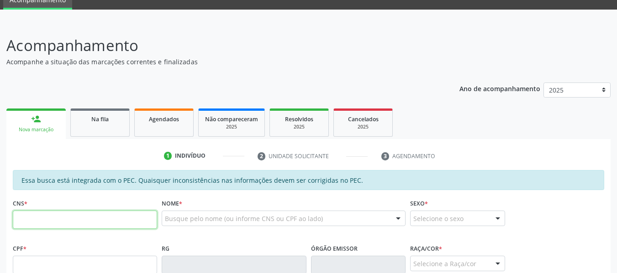
click at [29, 216] on input "text" at bounding box center [85, 220] width 144 height 18
type input "709 6056 5650 2379"
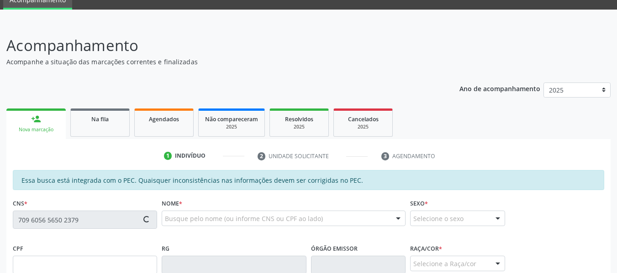
type input "941.097.374-00"
type input "14/07/1974"
type input "Maria Joecilia dos Santos"
type input "(82) 99673-7526"
type input "219"
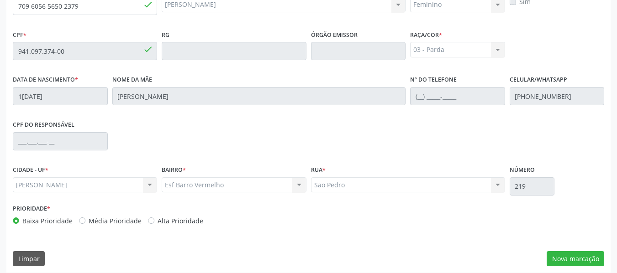
scroll to position [261, 0]
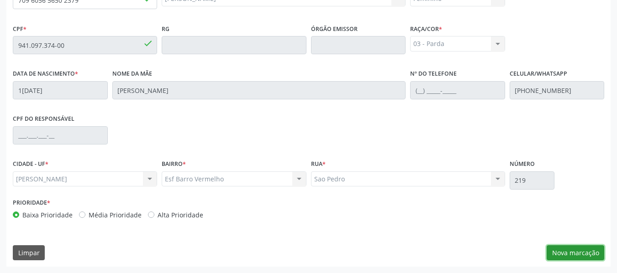
click at [576, 253] on button "Nova marcação" at bounding box center [576, 254] width 58 height 16
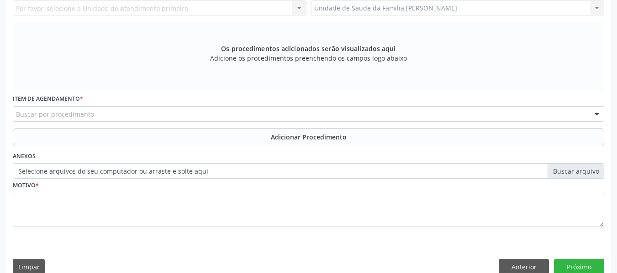
click at [303, 10] on div "Por favor, selecione a Unidade de Atendimento primeiro Nenhum resultado encontr…" at bounding box center [160, 8] width 294 height 16
click at [298, 6] on div "Por favor, selecione a Unidade de Atendimento primeiro Nenhum resultado encontr…" at bounding box center [160, 8] width 294 height 16
click at [298, 5] on div "Por favor, selecione a Unidade de Atendimento primeiro Nenhum resultado encontr…" at bounding box center [160, 8] width 294 height 16
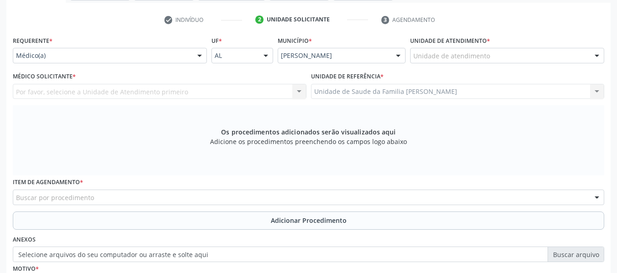
scroll to position [169, 0]
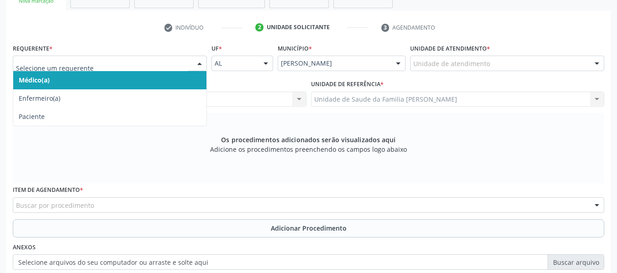
click at [199, 64] on div at bounding box center [200, 64] width 14 height 16
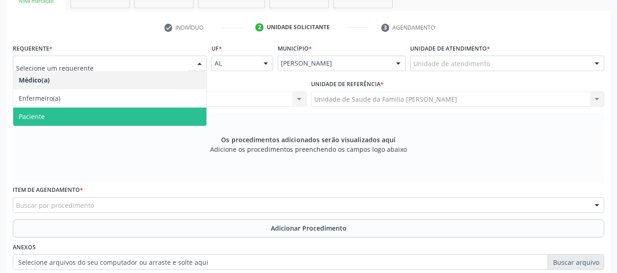
click at [53, 117] on span "Paciente" at bounding box center [109, 117] width 193 height 18
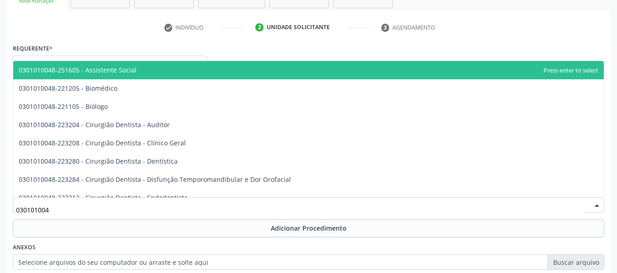
type input "0301010048"
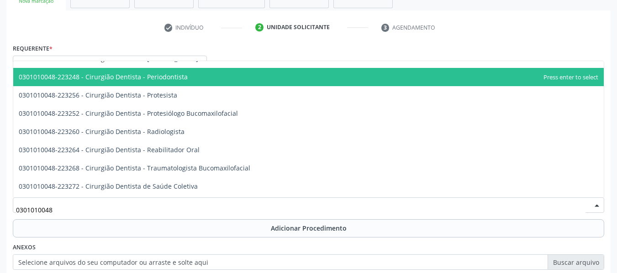
scroll to position [323, 0]
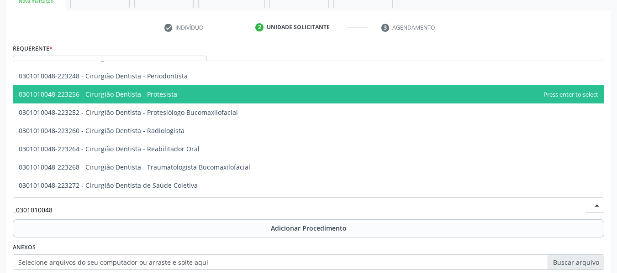
click at [166, 96] on span "0301010048-223256 - Cirurgião Dentista - Protesista" at bounding box center [98, 94] width 158 height 9
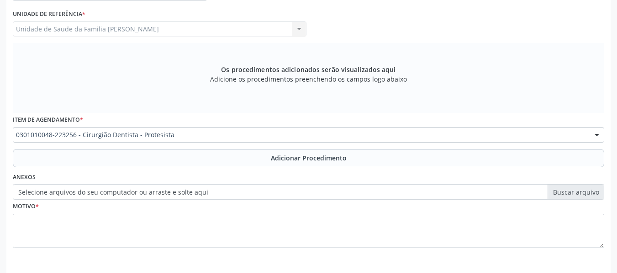
scroll to position [242, 0]
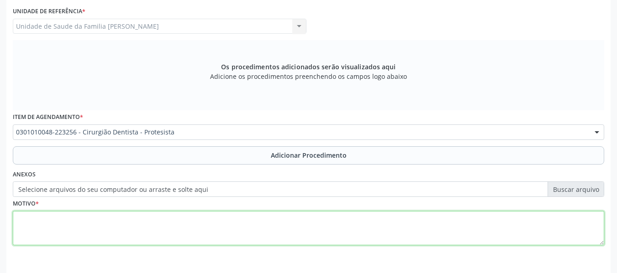
click at [37, 231] on textarea at bounding box center [308, 228] width 591 height 35
type textarea "CEO/ PRÓTESE DENTÁRIA"
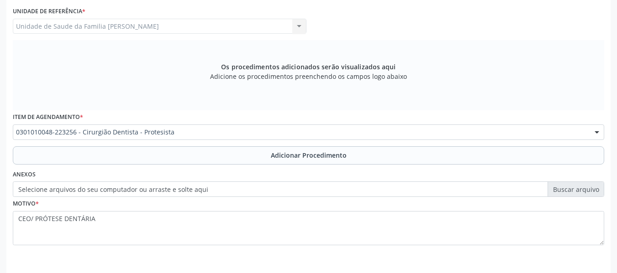
click at [168, 140] on div "Item de agendamento * 0301010048-223256 - Cirurgião Dentista - Protesista 03040…" at bounding box center [309, 128] width 596 height 36
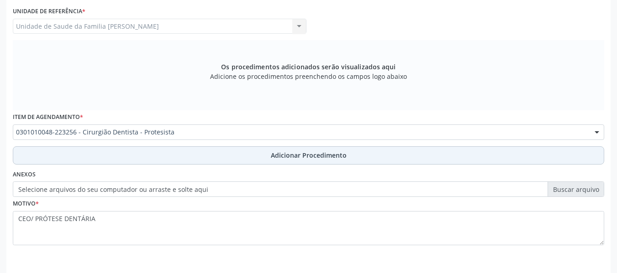
click at [312, 155] on span "Adicionar Procedimento" at bounding box center [309, 156] width 76 height 10
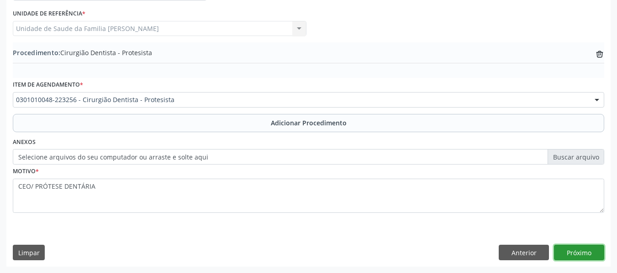
click at [585, 257] on button "Próximo" at bounding box center [579, 253] width 50 height 16
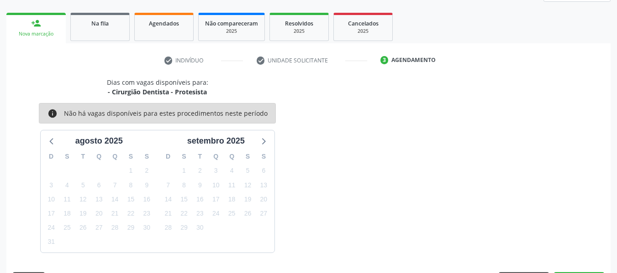
scroll to position [163, 0]
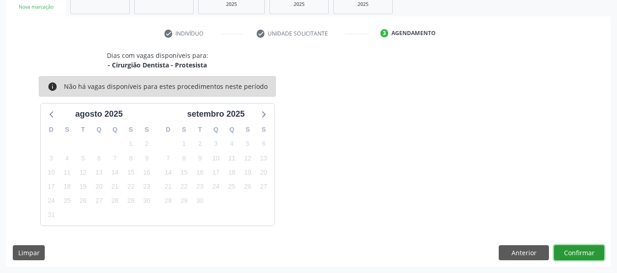
click at [576, 251] on button "Confirmar" at bounding box center [579, 254] width 50 height 16
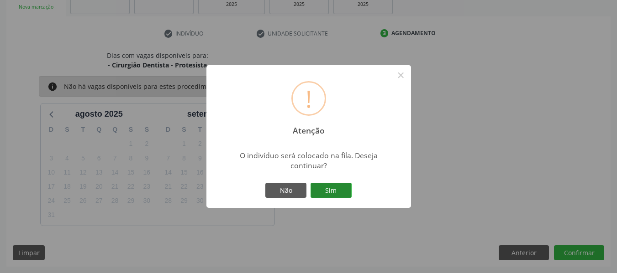
click at [326, 194] on button "Sim" at bounding box center [330, 191] width 41 height 16
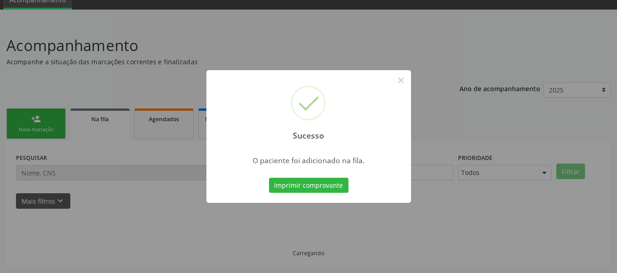
scroll to position [41, 0]
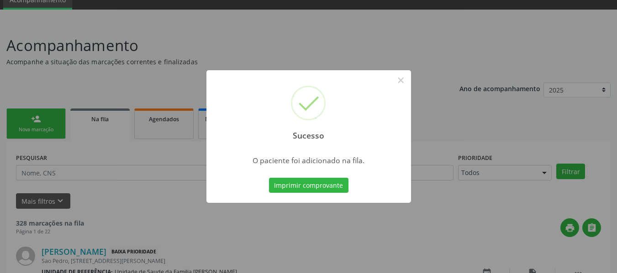
click at [27, 120] on div "Sucesso × O paciente foi adicionado na fila. Imprimir comprovante Cancel" at bounding box center [308, 136] width 617 height 273
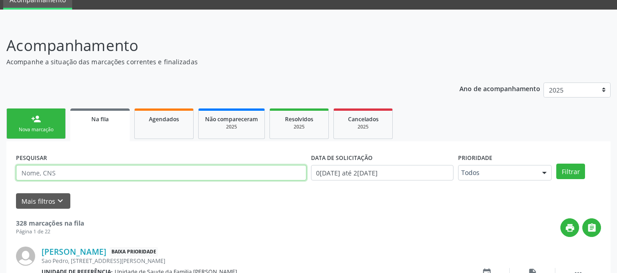
click at [47, 178] on input "text" at bounding box center [161, 173] width 290 height 16
type input "7"
click at [23, 117] on link "person_add Nova marcação" at bounding box center [35, 124] width 59 height 31
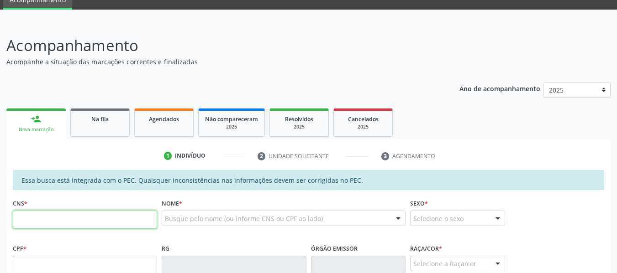
click at [35, 218] on input "text" at bounding box center [85, 220] width 144 height 18
type input "702 5093 8701 5234"
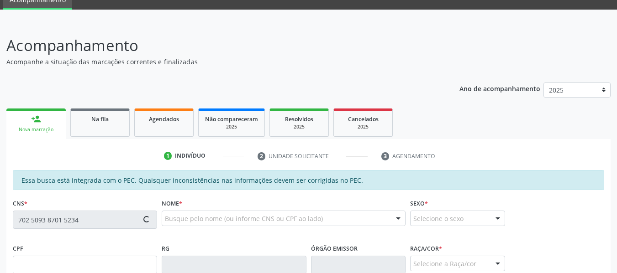
type input "941.161.304-78"
type input "2[DATE]"
type input "[PERSON_NAME]"
type input "[PHONE_NUMBER]"
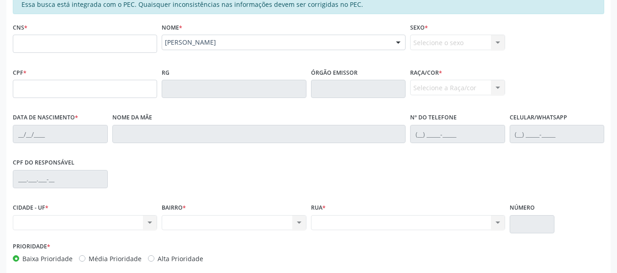
scroll to position [0, 0]
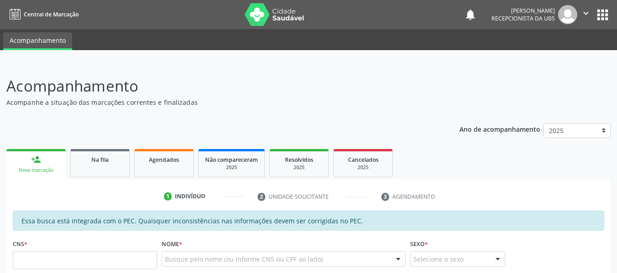
click at [53, 263] on input "text" at bounding box center [85, 261] width 144 height 18
type input "702 5093 8701 5234"
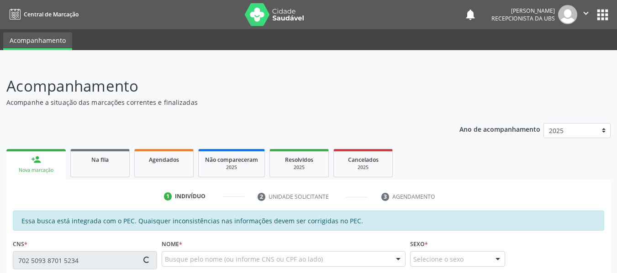
type input "941.161.304-78"
type input "2[DATE]"
type input "[PERSON_NAME]"
type input "[PHONE_NUMBER]"
type input "114"
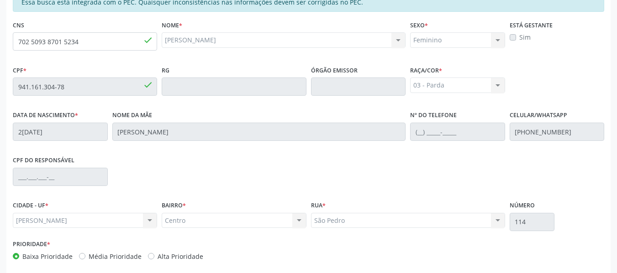
scroll to position [261, 0]
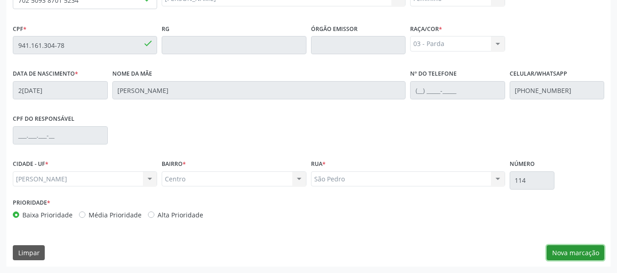
click at [568, 254] on button "Nova marcação" at bounding box center [576, 254] width 58 height 16
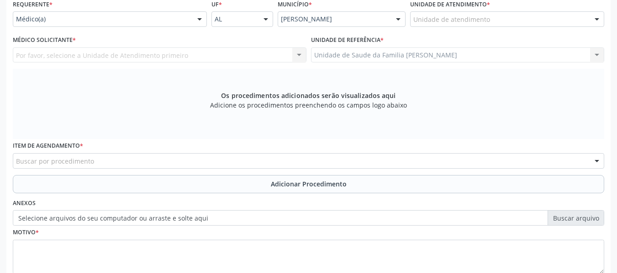
scroll to position [206, 0]
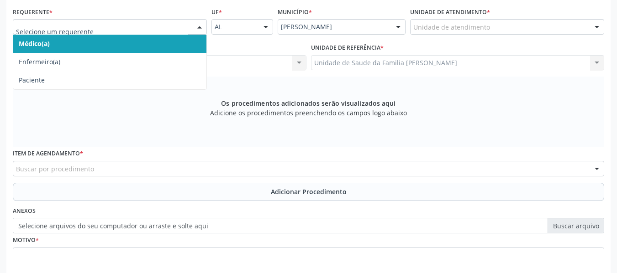
click at [200, 28] on div at bounding box center [200, 28] width 14 height 16
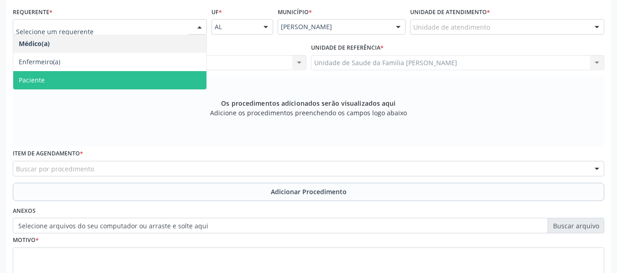
click at [46, 78] on span "Paciente" at bounding box center [109, 80] width 193 height 18
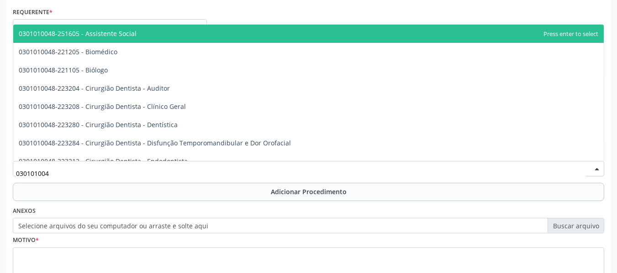
type input "0301010048"
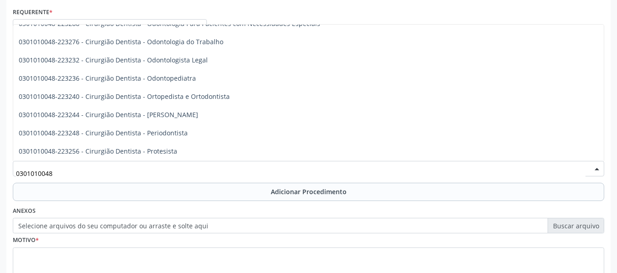
scroll to position [231, 0]
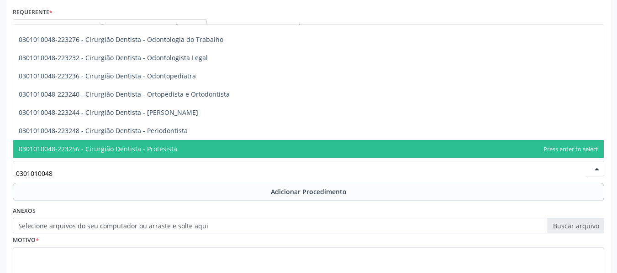
click at [171, 149] on span "0301010048-223256 - Cirurgião Dentista - Protesista" at bounding box center [98, 149] width 158 height 9
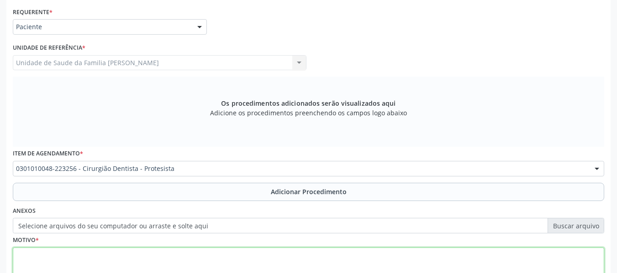
click at [46, 257] on textarea at bounding box center [308, 265] width 591 height 35
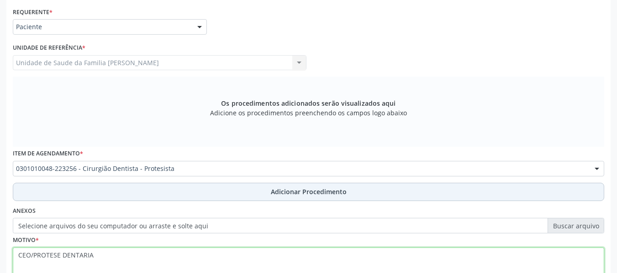
type textarea "CEO/PROTESE DENTARIA"
click at [323, 190] on span "Adicionar Procedimento" at bounding box center [309, 192] width 76 height 10
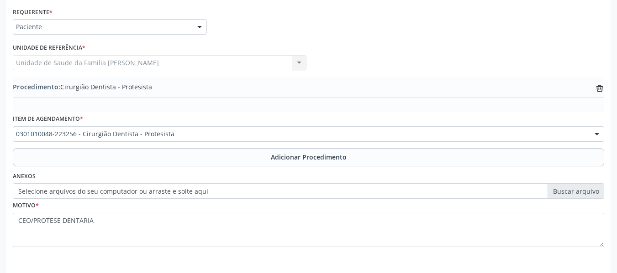
click at [616, 267] on div "Acompanhamento Acompanhe a situação das marcações correntes e finalizadas Relat…" at bounding box center [308, 82] width 617 height 451
click at [616, 268] on div "Acompanhamento Acompanhe a situação das marcações correntes e finalizadas Relat…" at bounding box center [308, 82] width 617 height 451
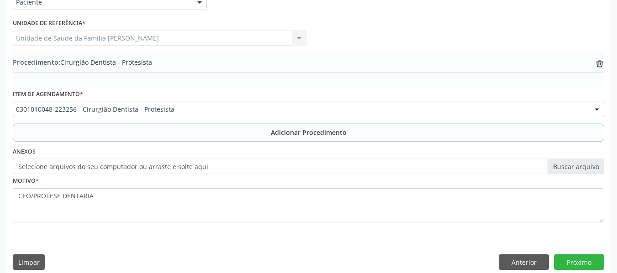
scroll to position [240, 0]
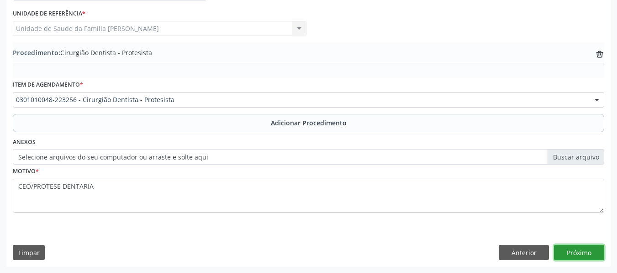
click at [573, 253] on button "Próximo" at bounding box center [579, 253] width 50 height 16
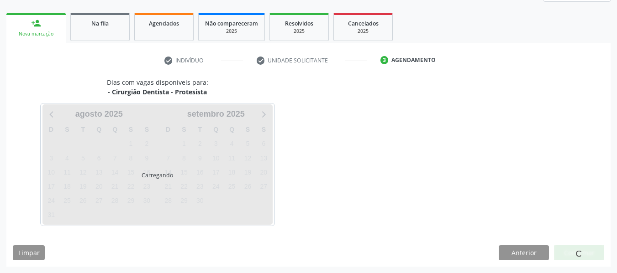
scroll to position [163, 0]
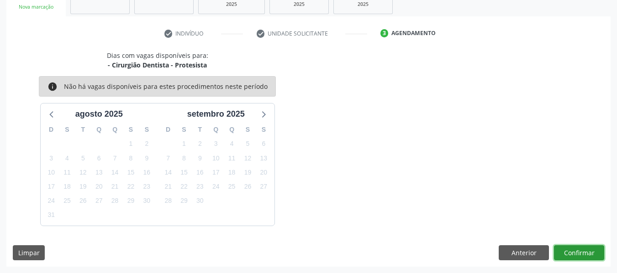
click at [573, 253] on button "Confirmar" at bounding box center [579, 254] width 50 height 16
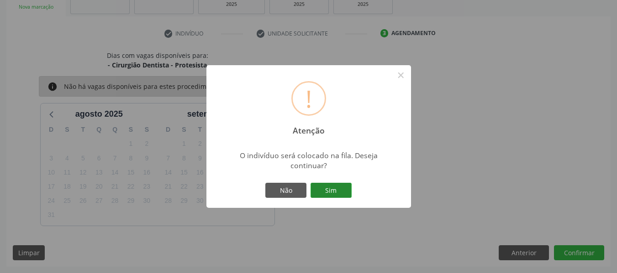
click at [331, 188] on button "Sim" at bounding box center [330, 191] width 41 height 16
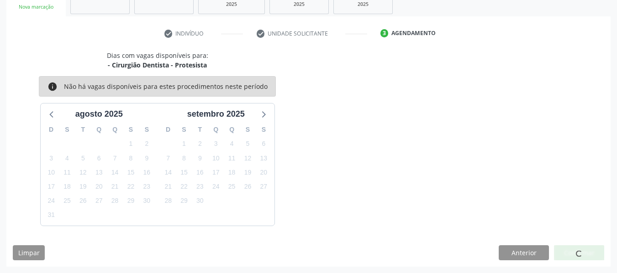
scroll to position [41, 0]
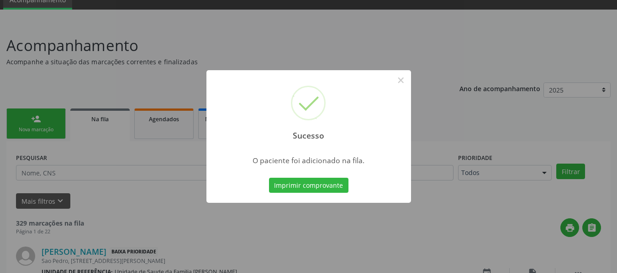
click at [32, 128] on div "Sucesso × O paciente foi adicionado na fila. Imprimir comprovante Cancel" at bounding box center [308, 136] width 617 height 273
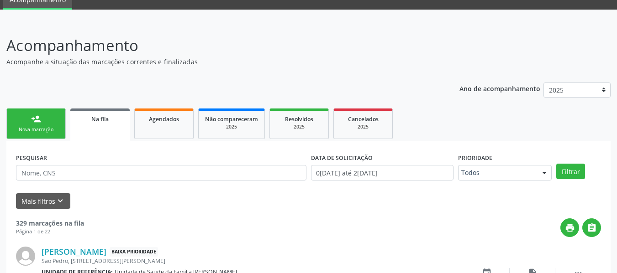
click at [32, 128] on div "Nova marcação" at bounding box center [36, 129] width 46 height 7
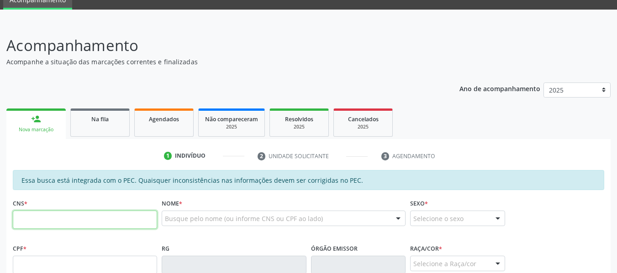
click at [36, 225] on input "text" at bounding box center [85, 220] width 144 height 18
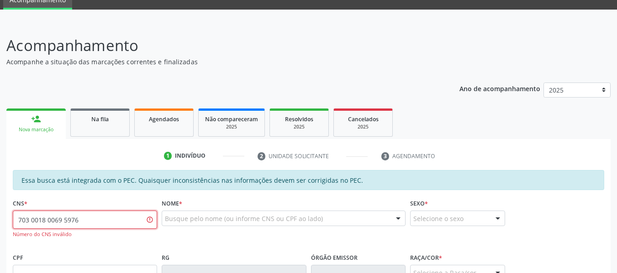
type input "703 0018 0069 5976"
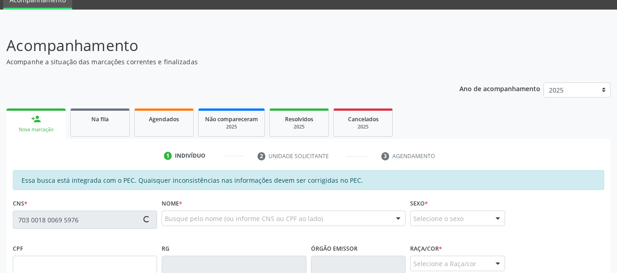
type input "067.036.144-58"
type input "1[DATE]"
type input "[PERSON_NAME]"
type input "[PHONE_NUMBER]"
type input "47"
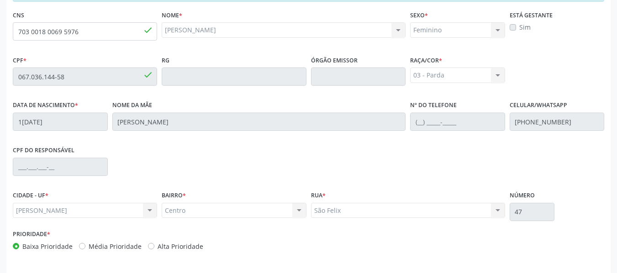
scroll to position [261, 0]
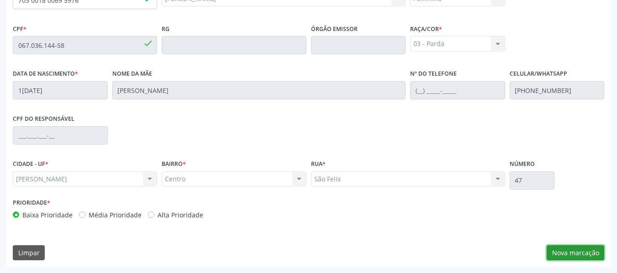
click at [585, 257] on button "Nova marcação" at bounding box center [576, 254] width 58 height 16
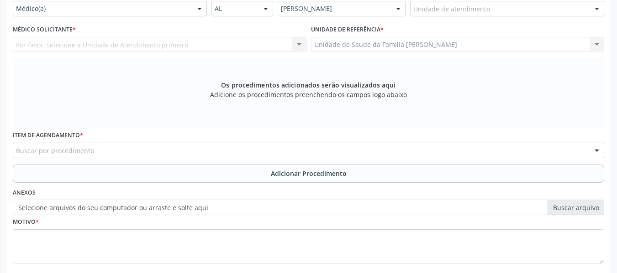
scroll to position [206, 0]
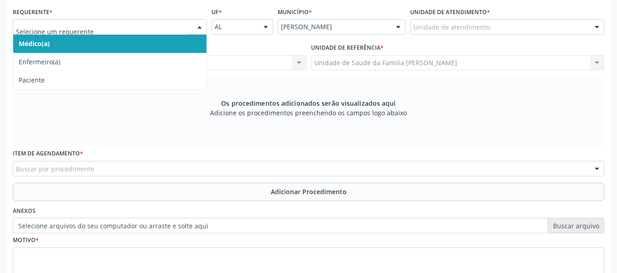
click at [204, 25] on div at bounding box center [200, 28] width 14 height 16
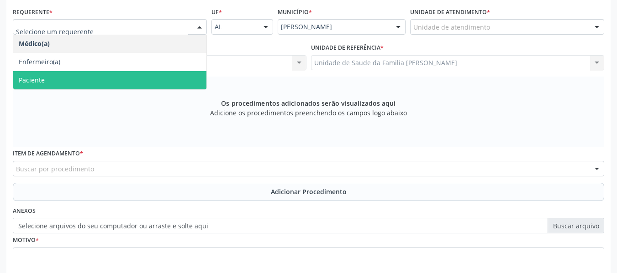
click at [67, 78] on span "Paciente" at bounding box center [109, 80] width 193 height 18
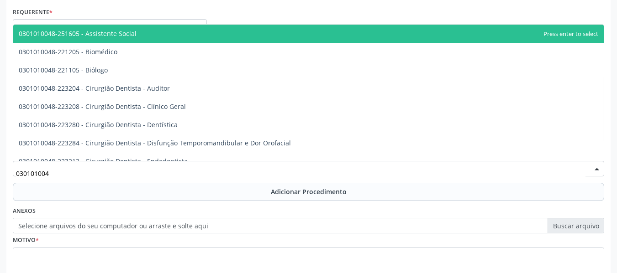
type input "0301010048"
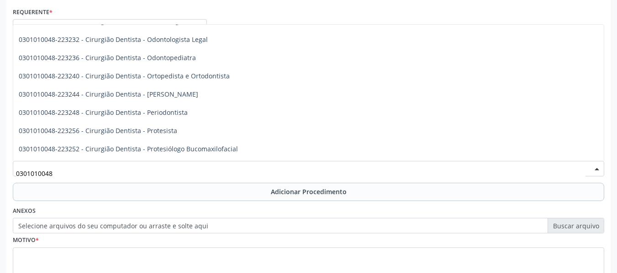
scroll to position [256, 0]
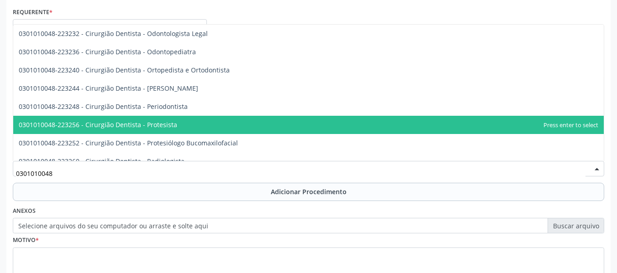
click at [170, 124] on span "0301010048-223256 - Cirurgião Dentista - Protesista" at bounding box center [98, 125] width 158 height 9
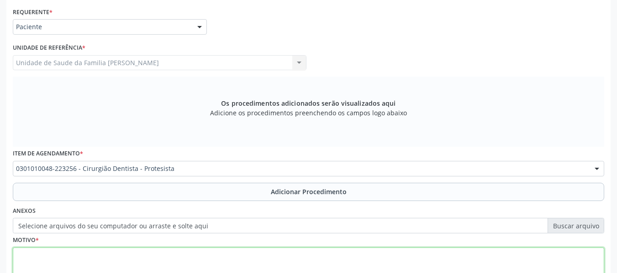
click at [55, 261] on textarea at bounding box center [308, 265] width 591 height 35
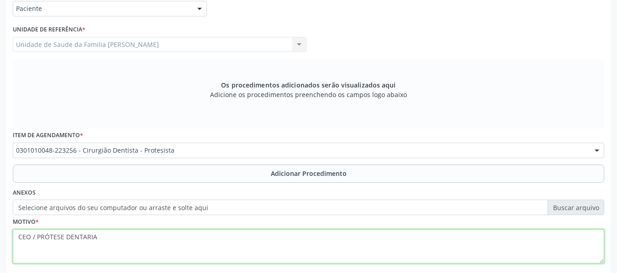
scroll to position [275, 0]
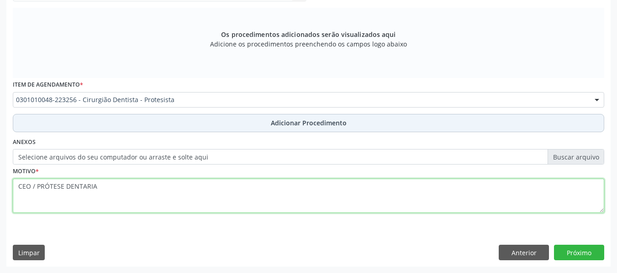
type textarea "CEO / PRÓTESE DENTARIA"
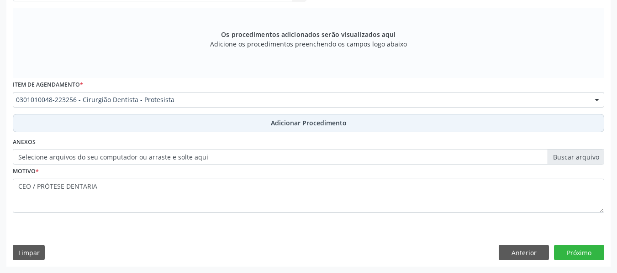
click at [323, 125] on span "Adicionar Procedimento" at bounding box center [309, 123] width 76 height 10
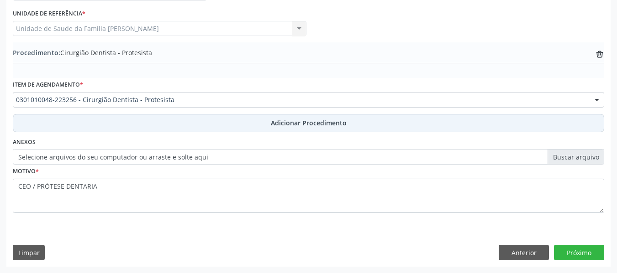
scroll to position [240, 0]
click at [324, 126] on span "Adicionar Procedimento" at bounding box center [309, 123] width 76 height 10
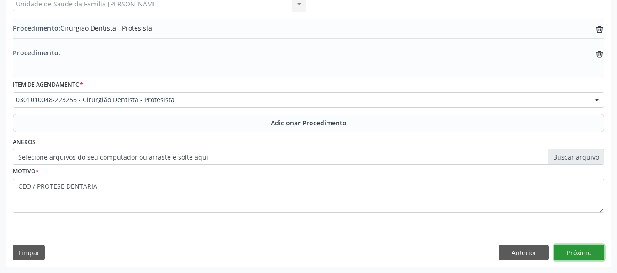
click at [578, 254] on button "Próximo" at bounding box center [579, 253] width 50 height 16
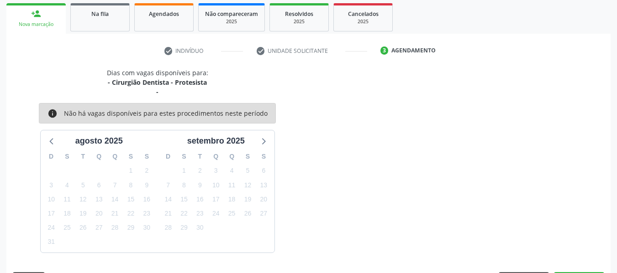
scroll to position [173, 0]
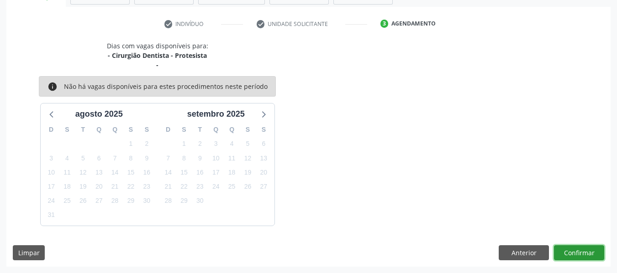
click at [578, 254] on button "Confirmar" at bounding box center [579, 254] width 50 height 16
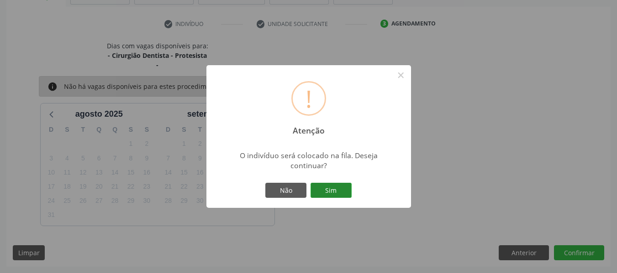
click at [336, 193] on button "Sim" at bounding box center [330, 191] width 41 height 16
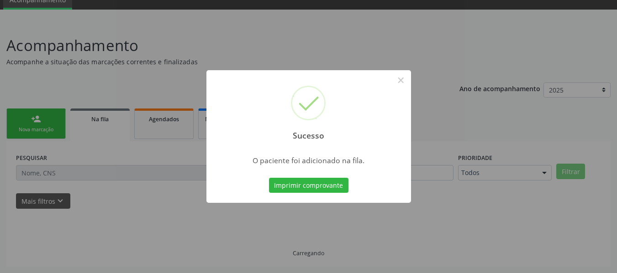
scroll to position [41, 0]
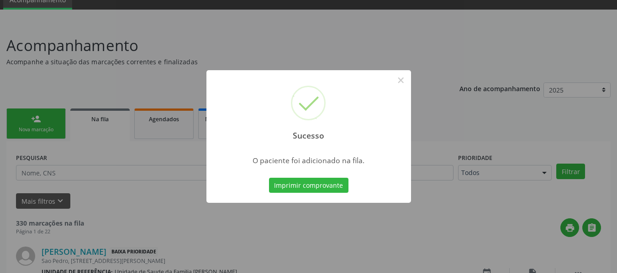
click at [28, 124] on div "Sucesso × O paciente foi adicionado na fila. Imprimir comprovante Cancel" at bounding box center [308, 136] width 617 height 273
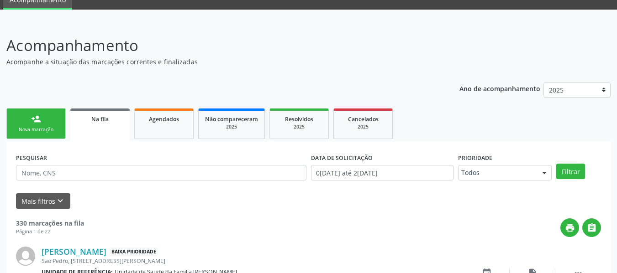
click at [28, 124] on link "person_add Nova marcação" at bounding box center [35, 124] width 59 height 31
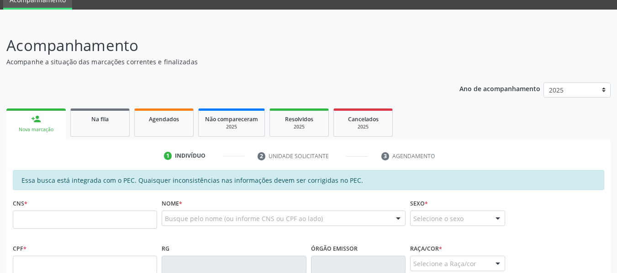
click at [45, 222] on input "text" at bounding box center [85, 220] width 144 height 18
type input "705 8044 7569 0232"
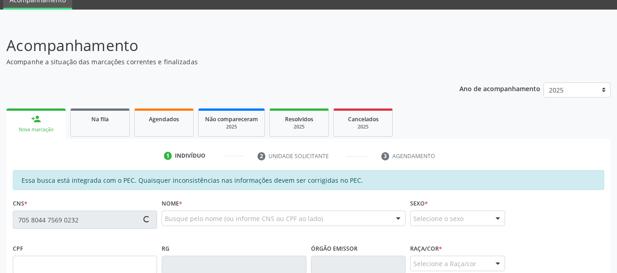
type input "099.953.554-42"
type input "[DATE]"
type input "Jaciara [PERSON_NAME]"
type input "[PHONE_NUMBER]"
type input "88"
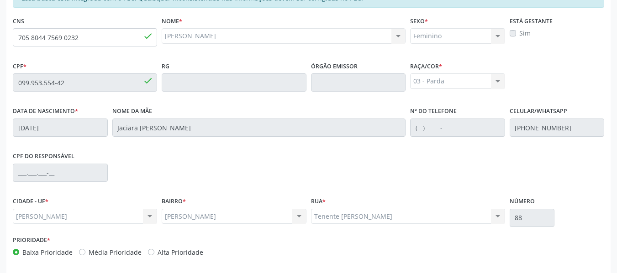
scroll to position [261, 0]
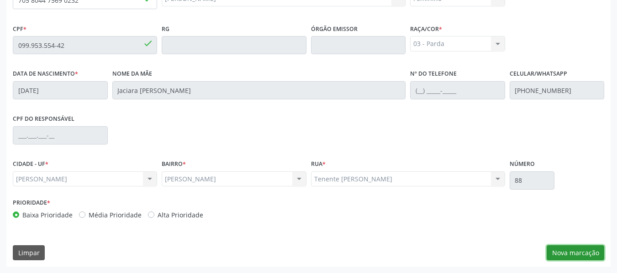
click at [577, 255] on button "Nova marcação" at bounding box center [576, 254] width 58 height 16
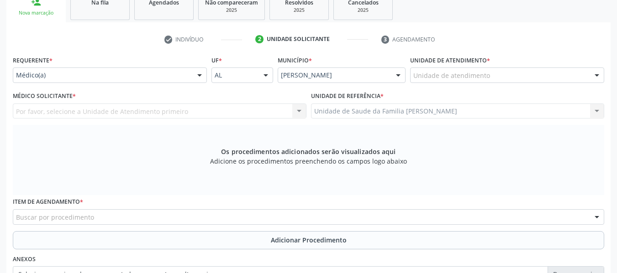
scroll to position [151, 0]
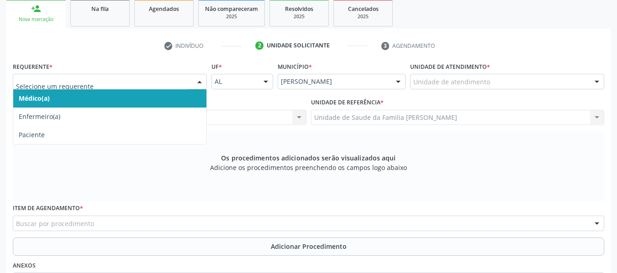
click at [202, 81] on div at bounding box center [200, 82] width 14 height 16
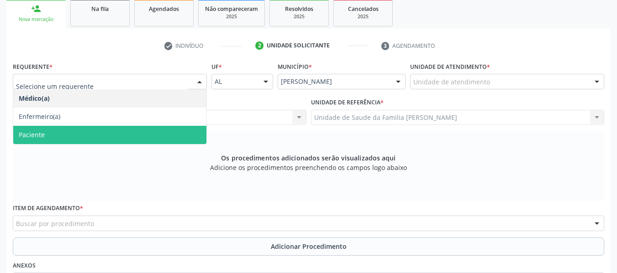
click at [38, 136] on span "Paciente" at bounding box center [32, 135] width 26 height 9
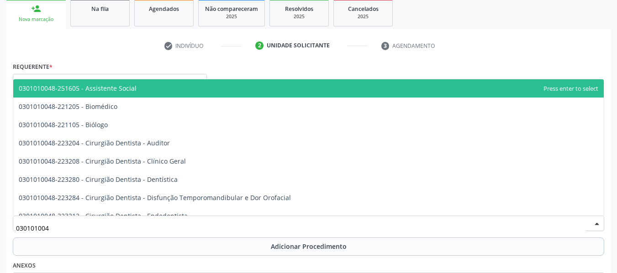
type input "0301010048"
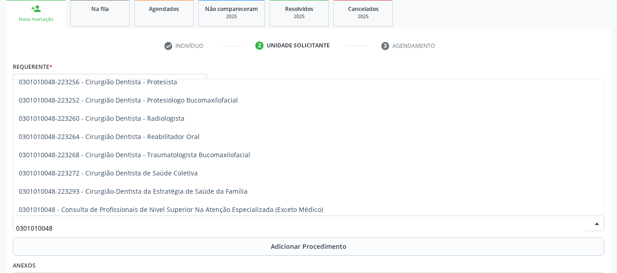
scroll to position [372, 0]
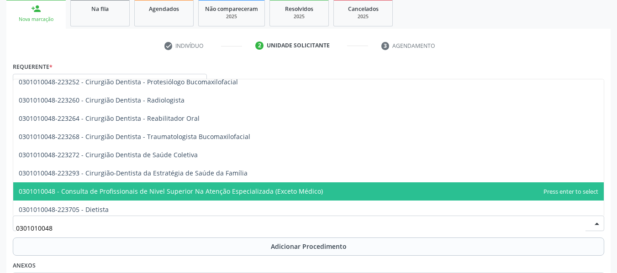
click at [298, 190] on span "0301010048 - Consulta de Profissionais de Nivel Superior Na Atenção Especializa…" at bounding box center [171, 191] width 304 height 9
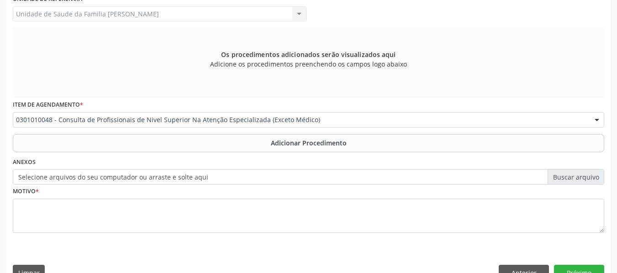
scroll to position [275, 0]
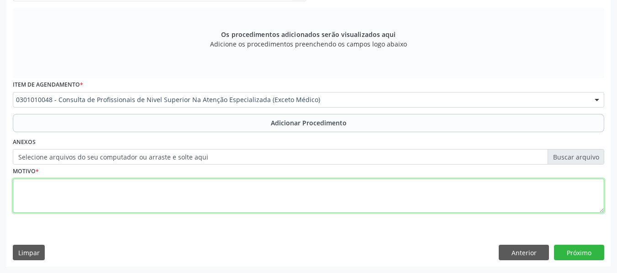
click at [47, 195] on textarea at bounding box center [308, 196] width 591 height 35
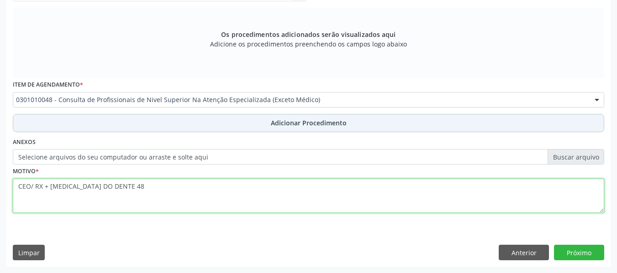
type textarea "CEO/ RX + [MEDICAL_DATA] DO DENTE 48"
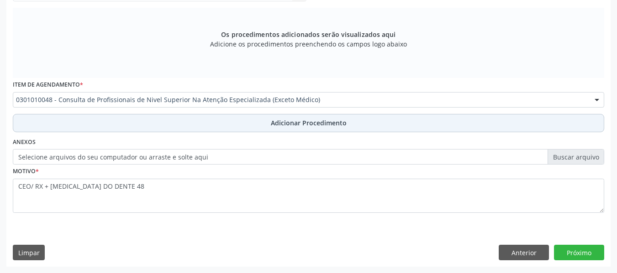
click at [287, 123] on span "Adicionar Procedimento" at bounding box center [309, 123] width 76 height 10
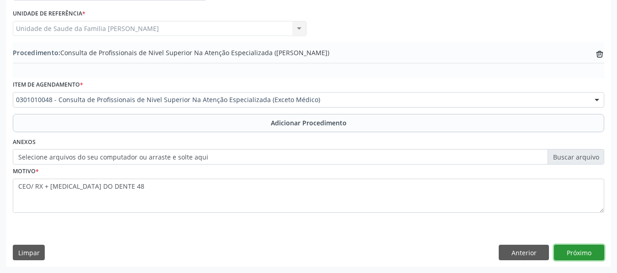
click at [585, 251] on button "Próximo" at bounding box center [579, 253] width 50 height 16
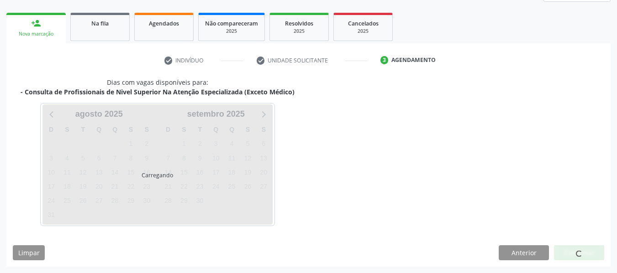
scroll to position [163, 0]
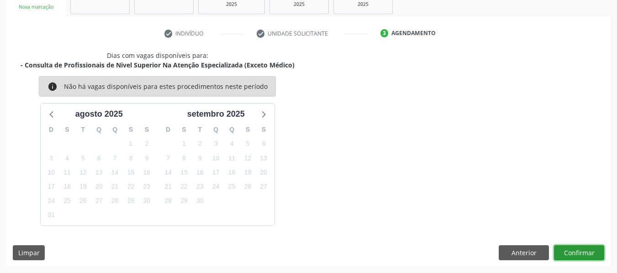
click at [585, 251] on button "Confirmar" at bounding box center [579, 254] width 50 height 16
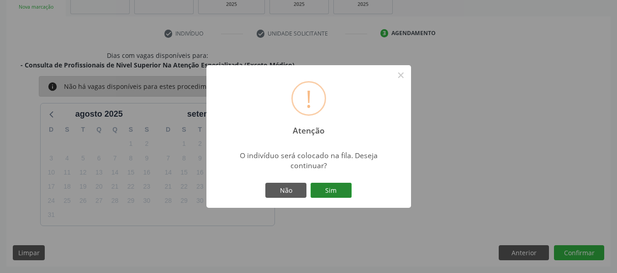
click at [327, 189] on button "Sim" at bounding box center [330, 191] width 41 height 16
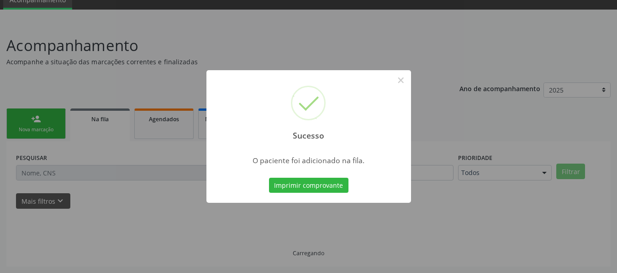
scroll to position [41, 0]
